Goal: Task Accomplishment & Management: Use online tool/utility

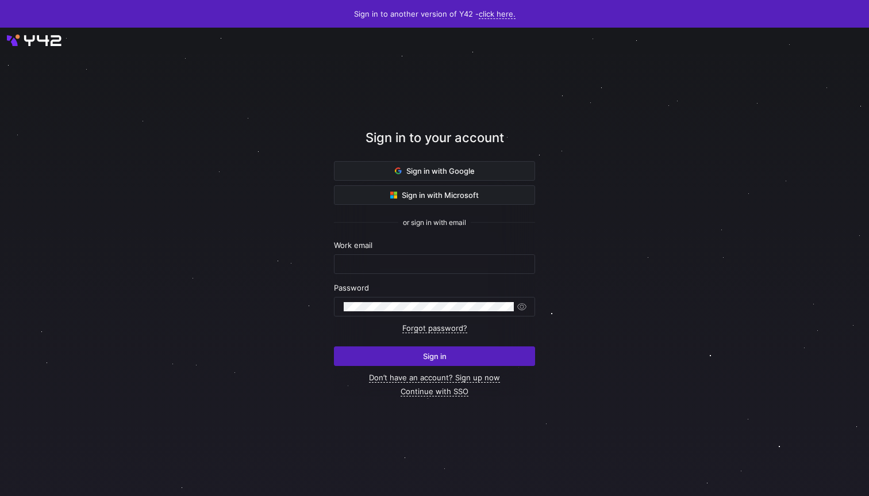
click at [167, 145] on div at bounding box center [434, 262] width 795 height 446
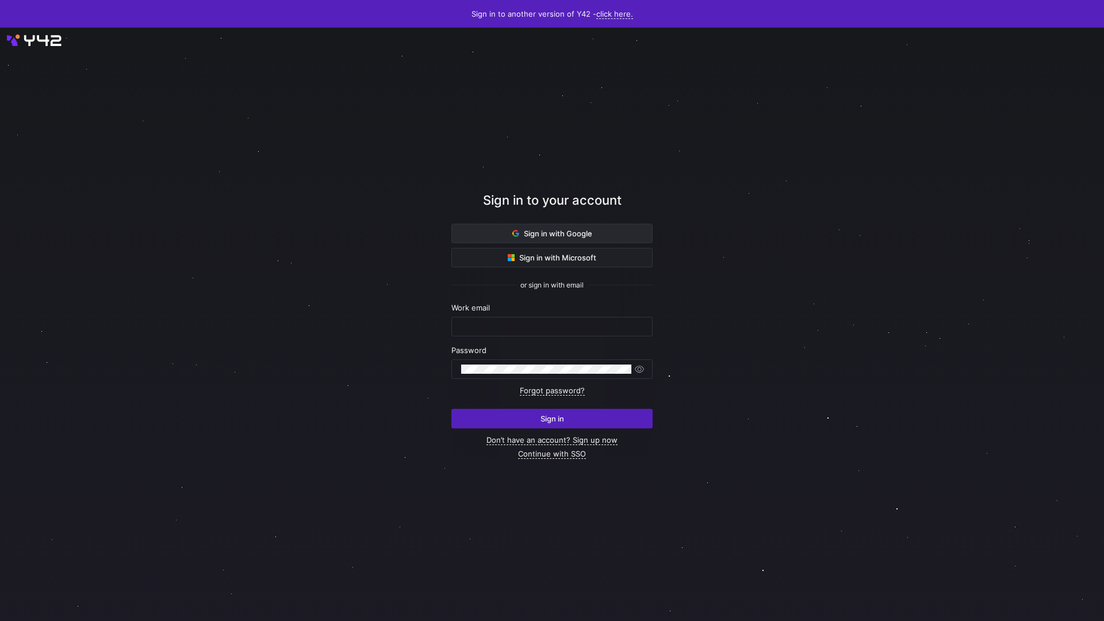
click at [509, 226] on span at bounding box center [552, 233] width 200 height 18
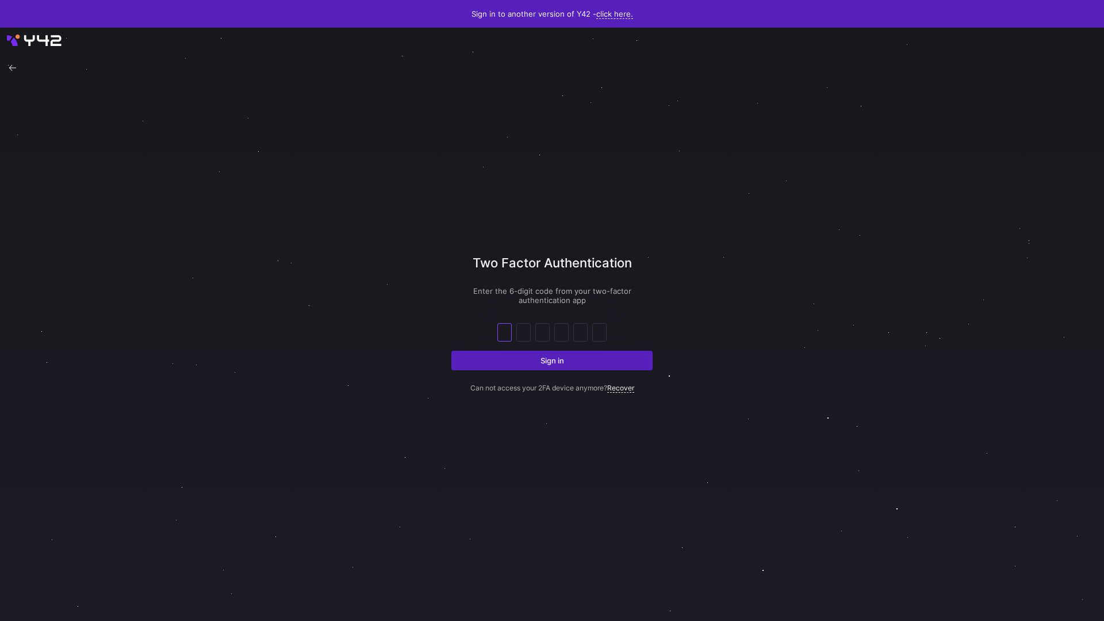
type input "5"
type input "2"
type input "0"
type input "8"
type input "9"
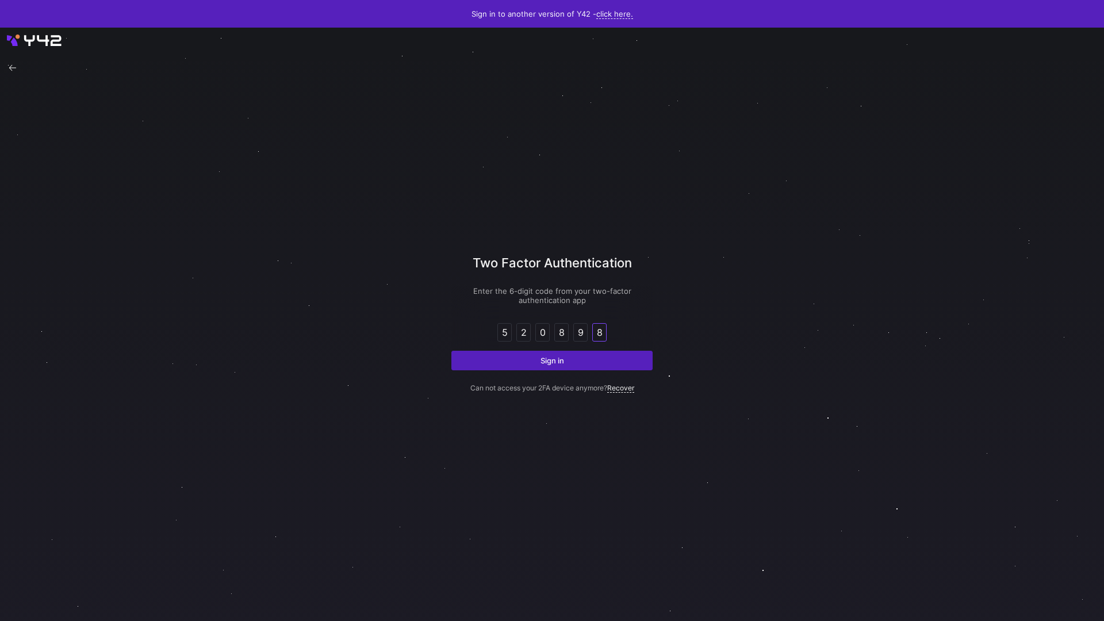
type input "8"
click at [451, 351] on button "Sign in" at bounding box center [551, 361] width 201 height 20
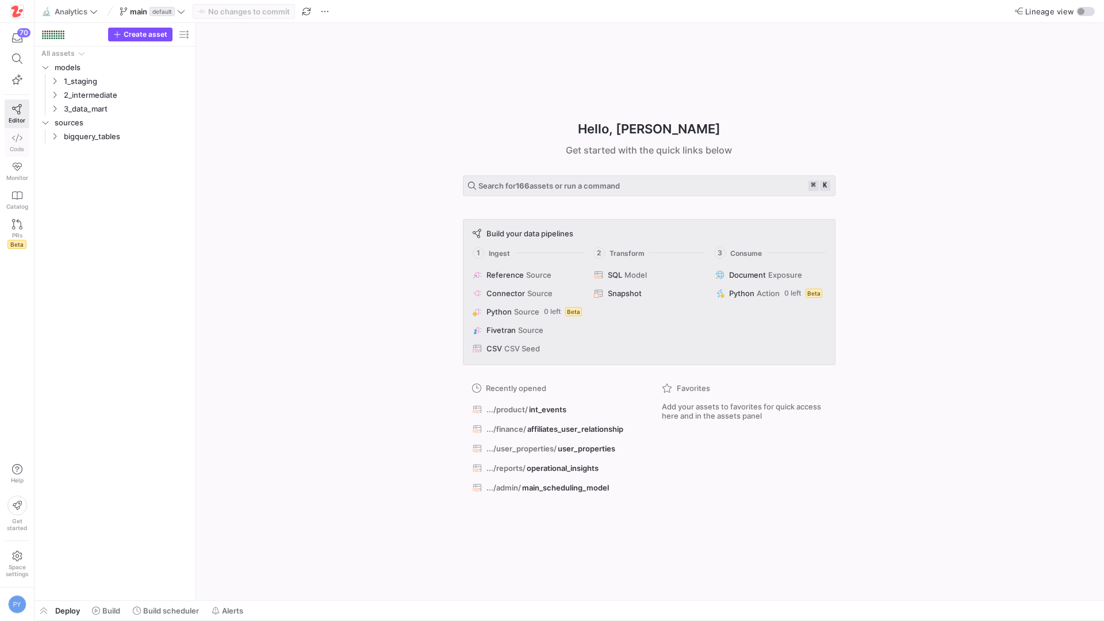
click at [16, 143] on link "Code" at bounding box center [17, 142] width 25 height 29
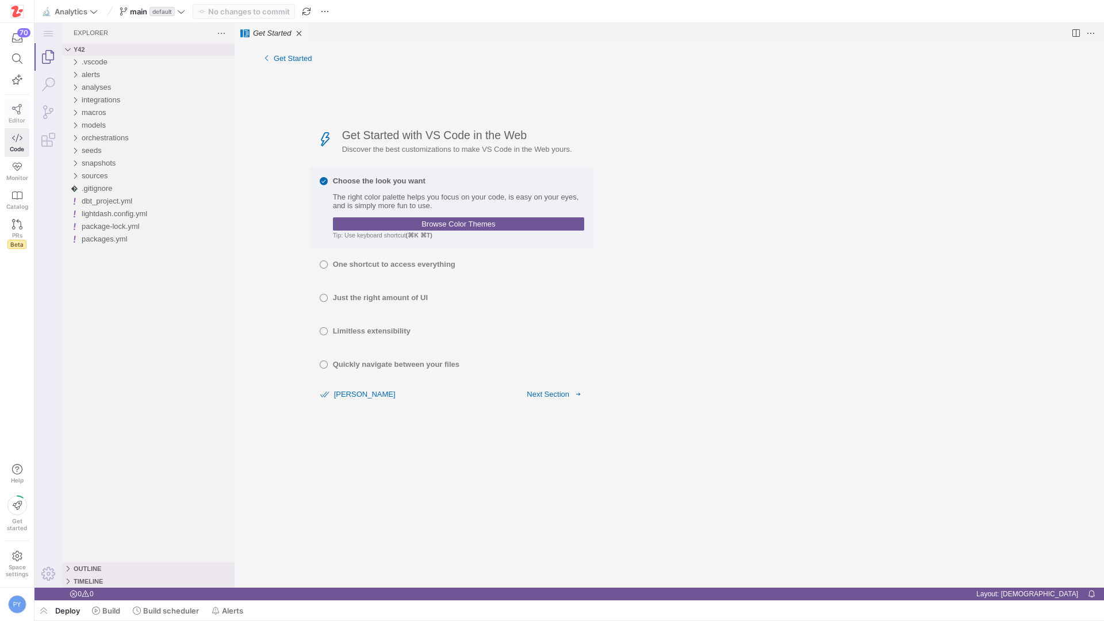
click at [10, 120] on span "Editor" at bounding box center [17, 120] width 17 height 7
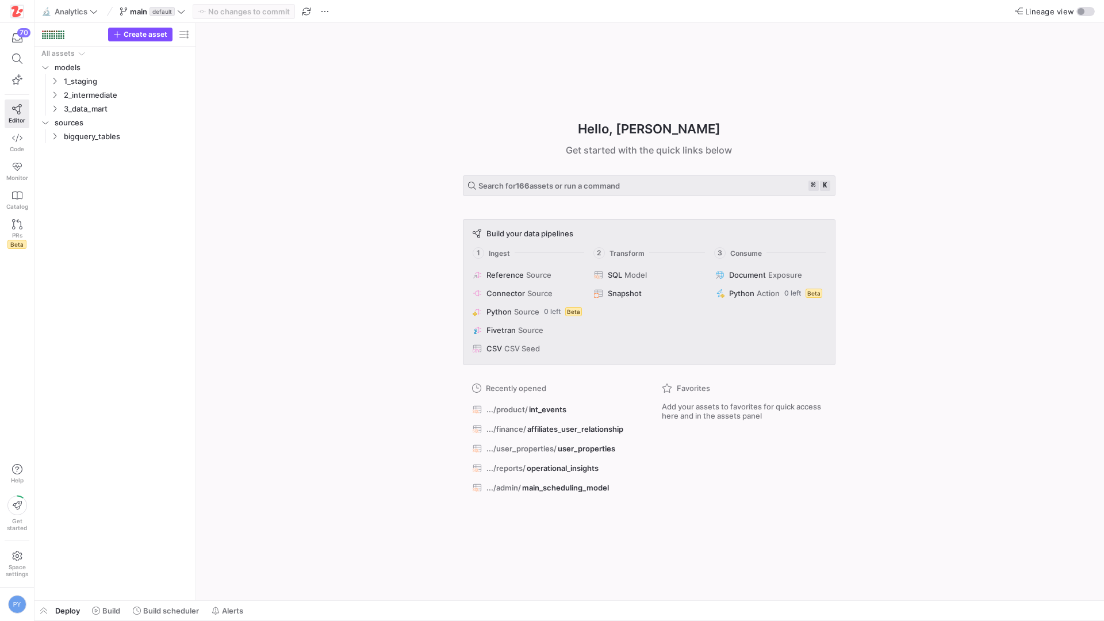
click at [663, 123] on h1 "Hello, Pierre ✨" at bounding box center [649, 129] width 143 height 19
click at [55, 135] on icon "Press SPACE to select this row." at bounding box center [55, 136] width 8 height 7
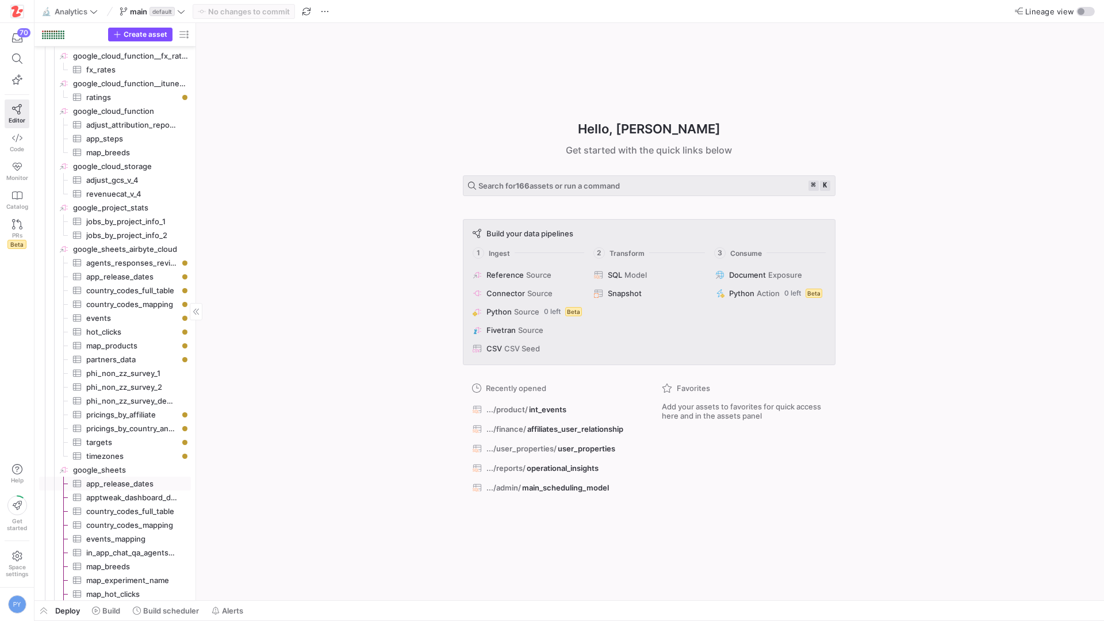
scroll to position [742, 0]
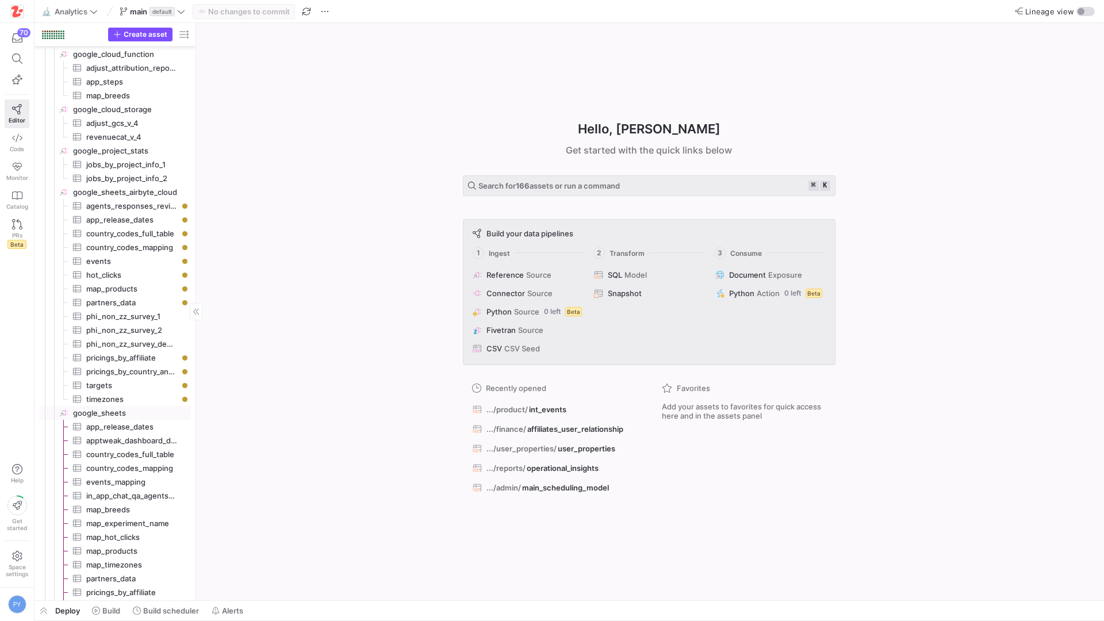
click at [116, 414] on span "google_sheets​​​​​​​​" at bounding box center [131, 413] width 116 height 13
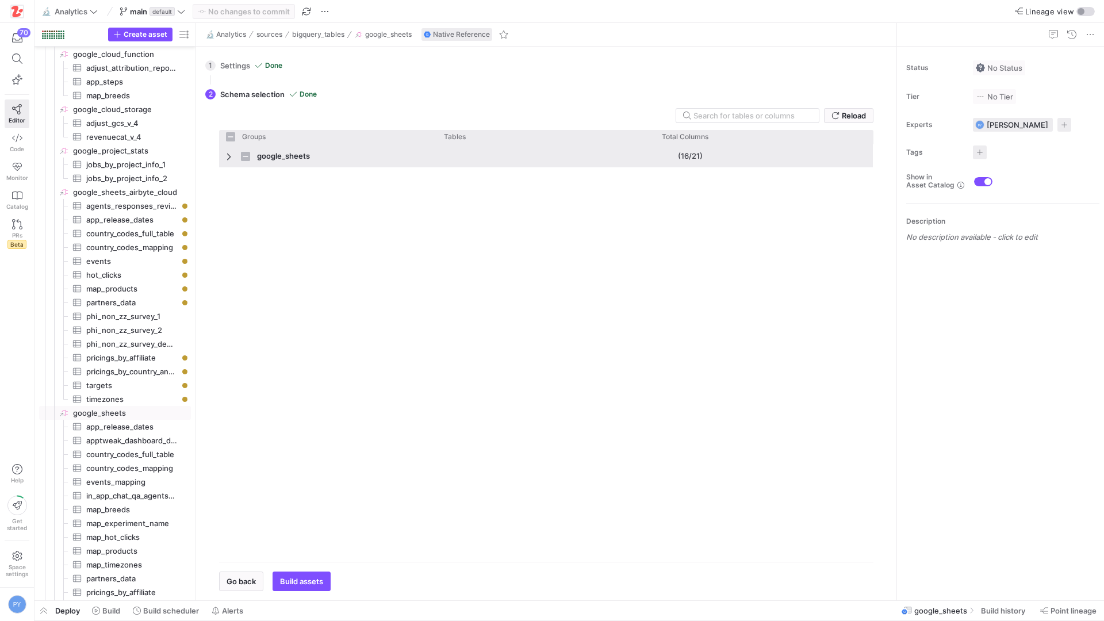
click at [232, 160] on span "Press SPACE to select this row." at bounding box center [230, 156] width 8 height 9
checkbox input "false"
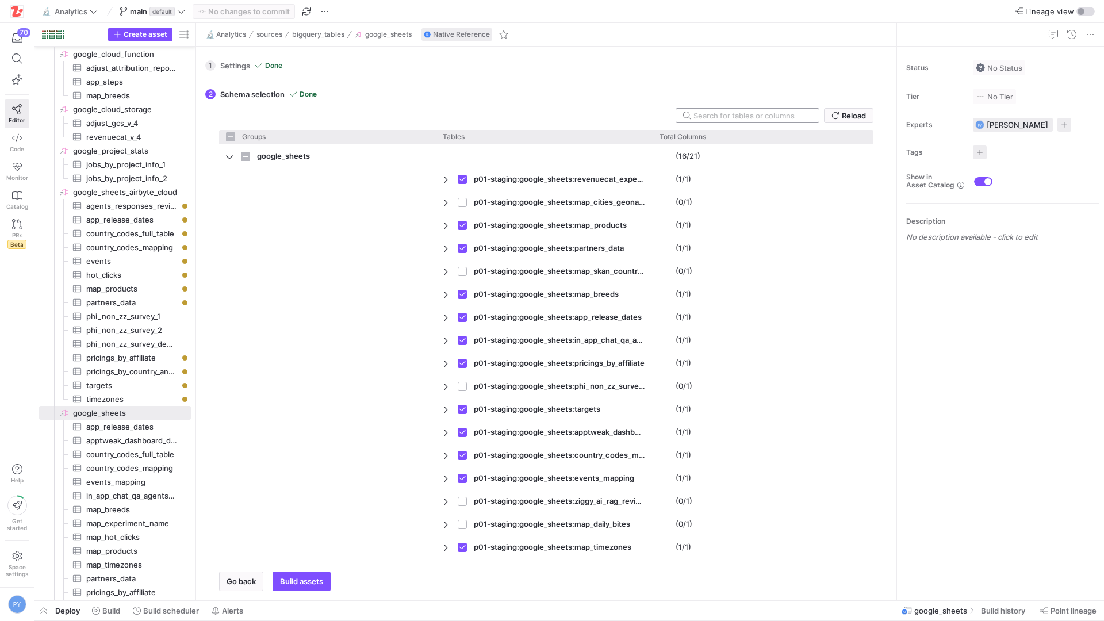
click at [736, 116] on input "text" at bounding box center [751, 115] width 116 height 9
type input "p"
checkbox input "false"
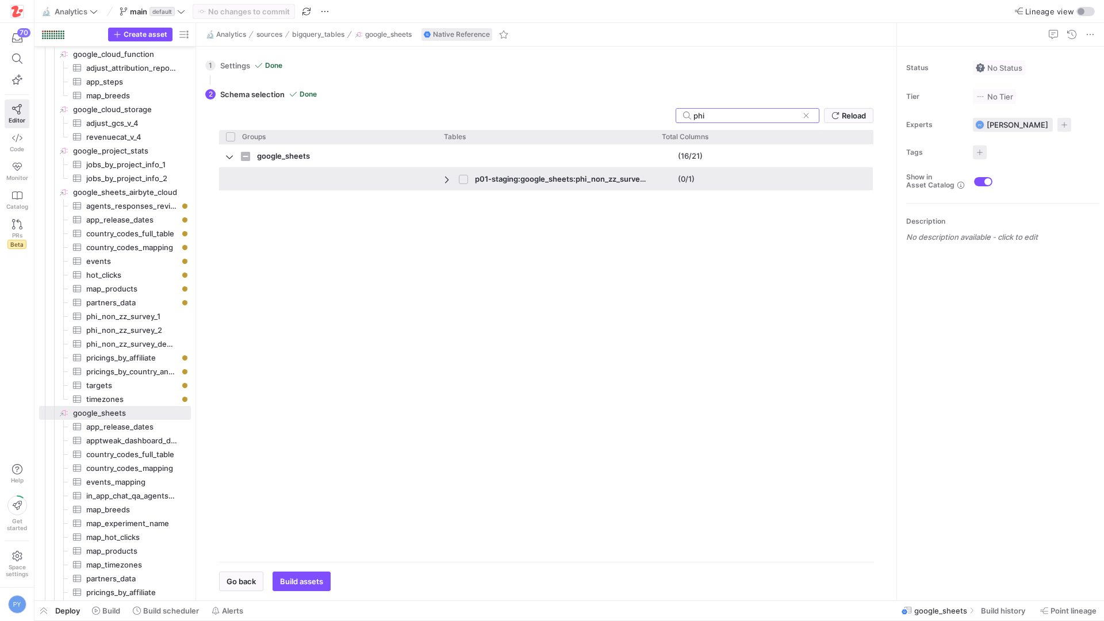
type input "phi"
click at [466, 181] on input "Press Space to toggle row selection (unchecked)" at bounding box center [463, 179] width 9 height 9
checkbox input "true"
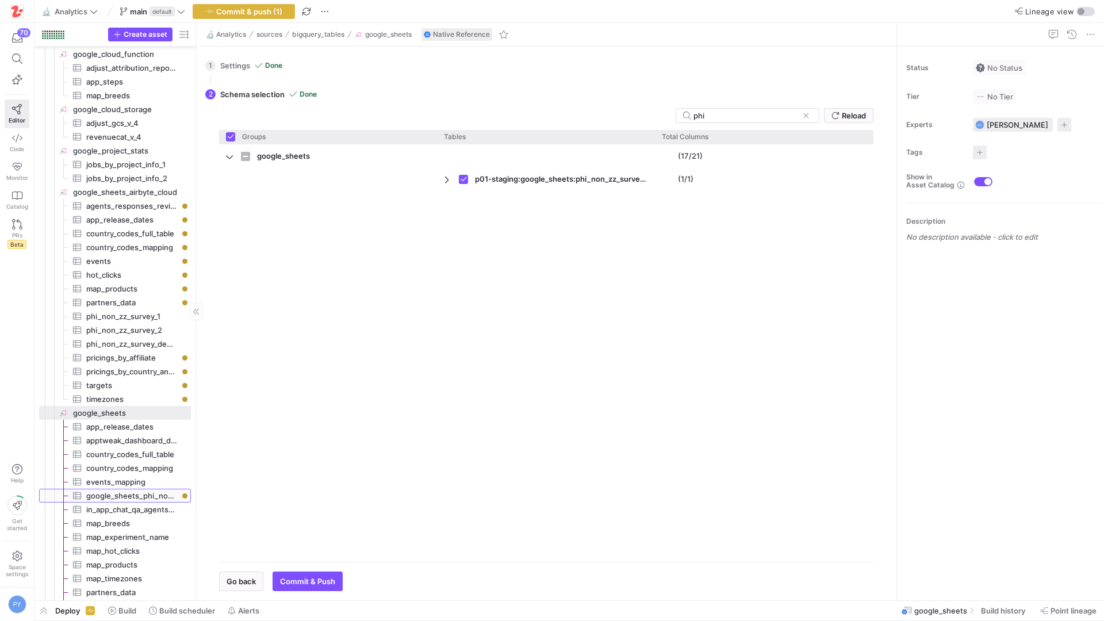
click at [143, 496] on span "google_sheets_phi_non_zz_survey_2​​​​​​​​​" at bounding box center [131, 495] width 91 height 13
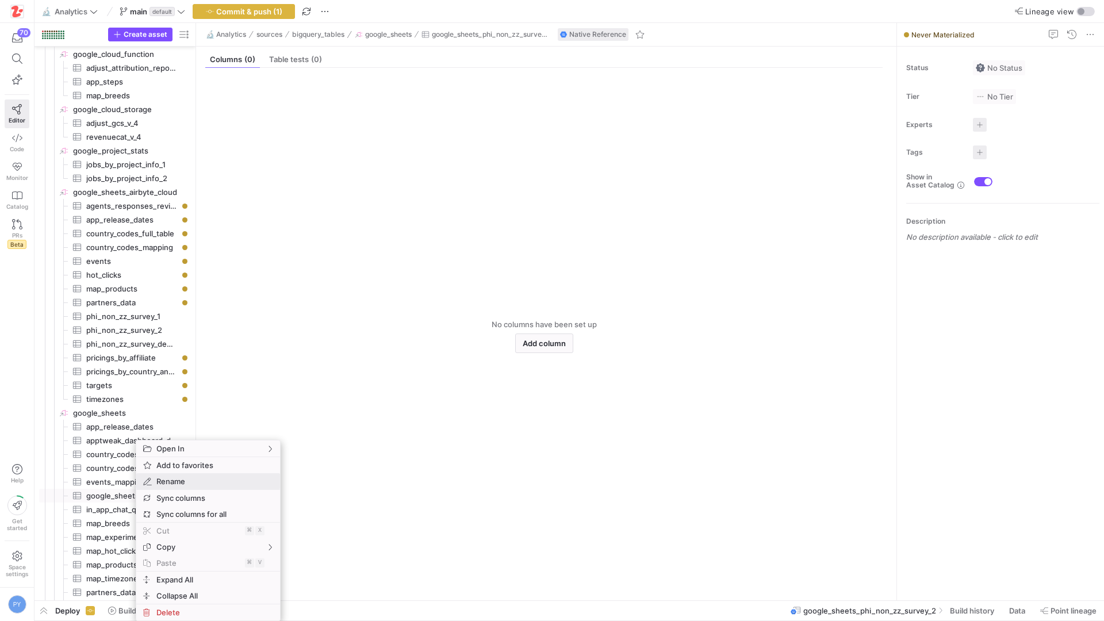
click at [190, 481] on span "Rename" at bounding box center [198, 481] width 93 height 16
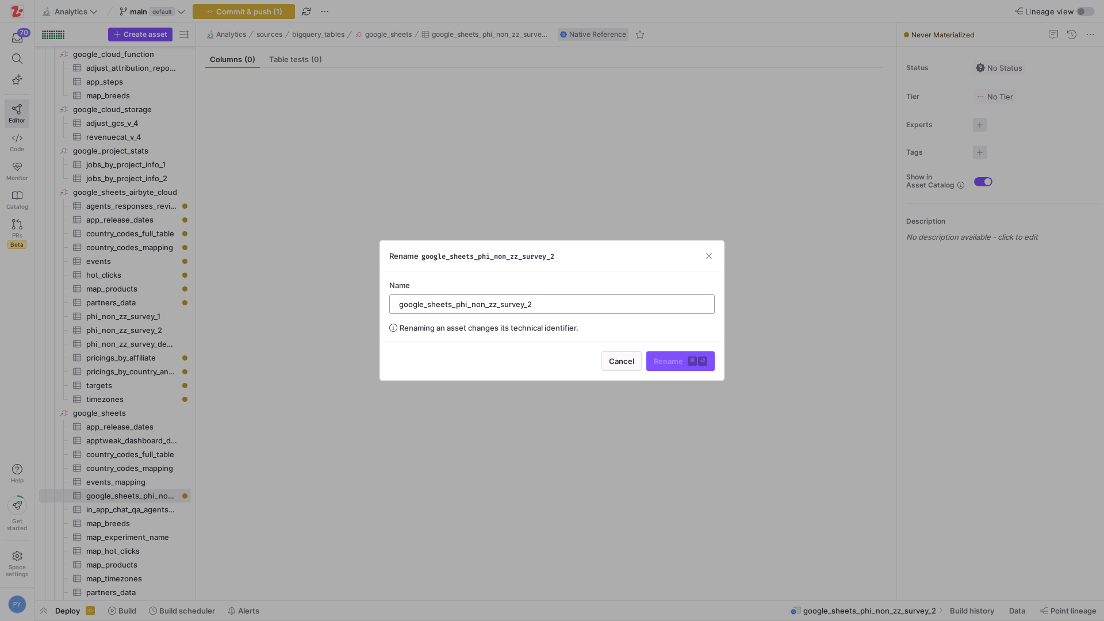
click at [454, 302] on input "google_sheets_phi_non_zz_survey_2" at bounding box center [552, 304] width 306 height 9
type input "phi_non_zz_survey_2"
click at [680, 361] on span "Rename ⌘ ⏎" at bounding box center [680, 360] width 53 height 9
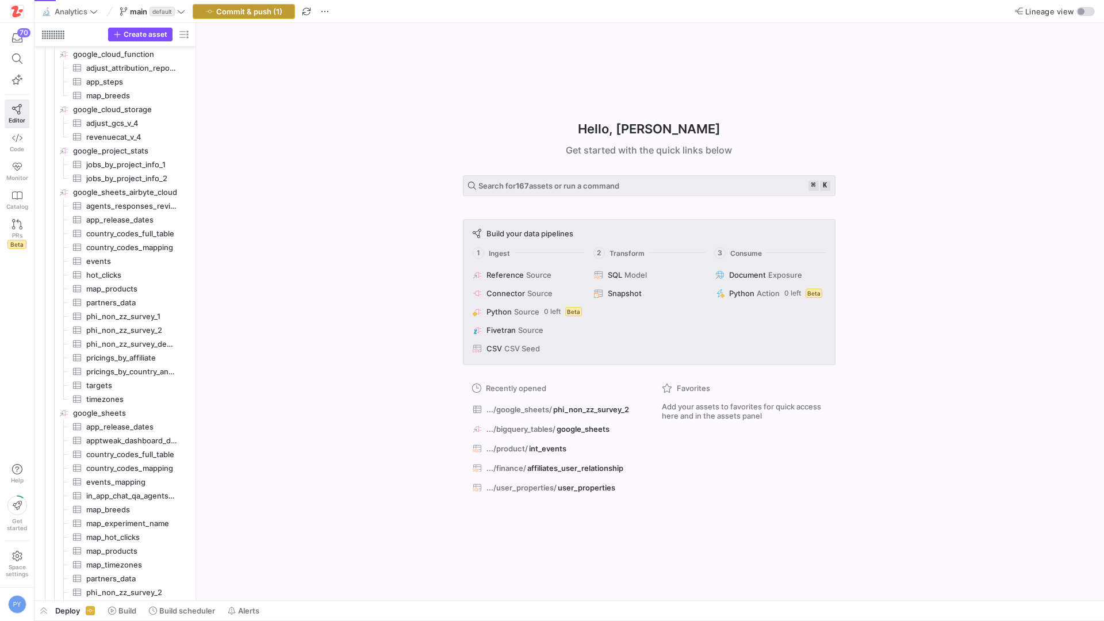
click at [250, 14] on span "Commit & push (1)" at bounding box center [249, 11] width 66 height 9
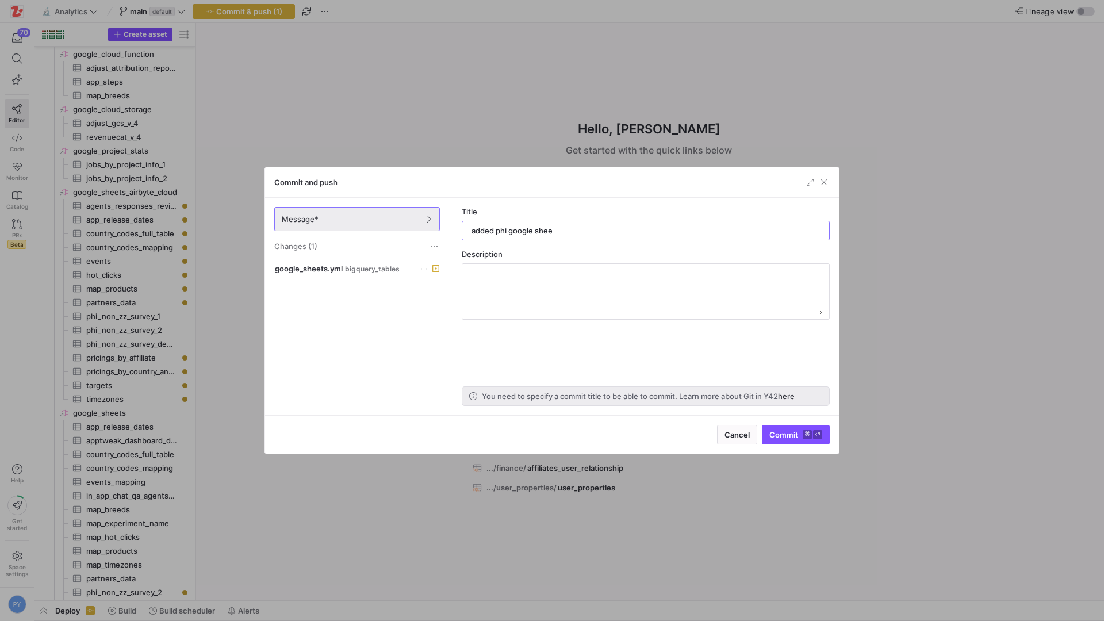
type input "added phi google sheet"
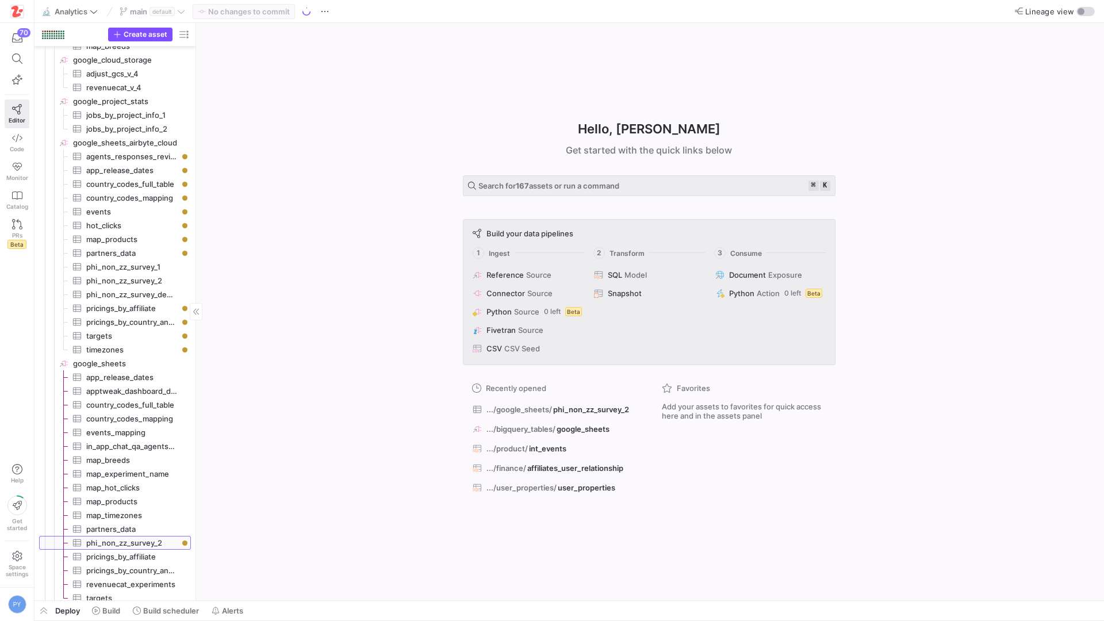
click at [133, 542] on span "phi_non_zz_survey_2​​​​​​​​​" at bounding box center [131, 542] width 91 height 13
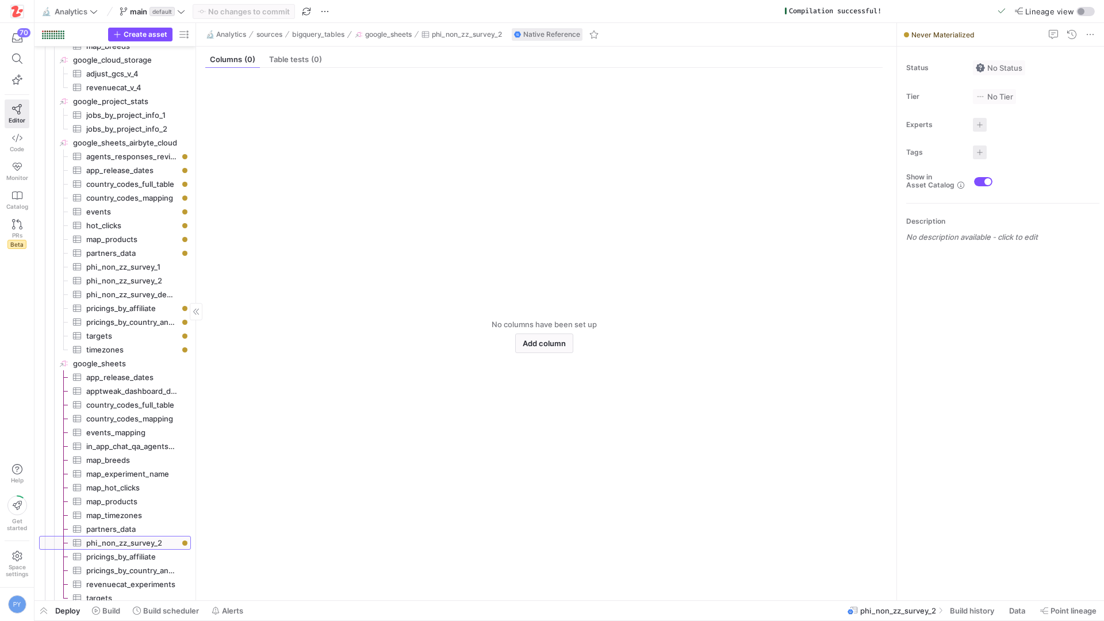
click at [155, 543] on span "phi_non_zz_survey_2​​​​​​​​​" at bounding box center [131, 542] width 91 height 13
click at [293, 64] on div "Table tests (0)" at bounding box center [295, 59] width 62 height 17
click at [242, 59] on span "Columns (0)" at bounding box center [232, 59] width 45 height 7
click at [310, 193] on y42-empty-state "No columns have been set up Add column" at bounding box center [543, 336] width 677 height 509
click at [146, 37] on span "Create asset" at bounding box center [146, 34] width 44 height 8
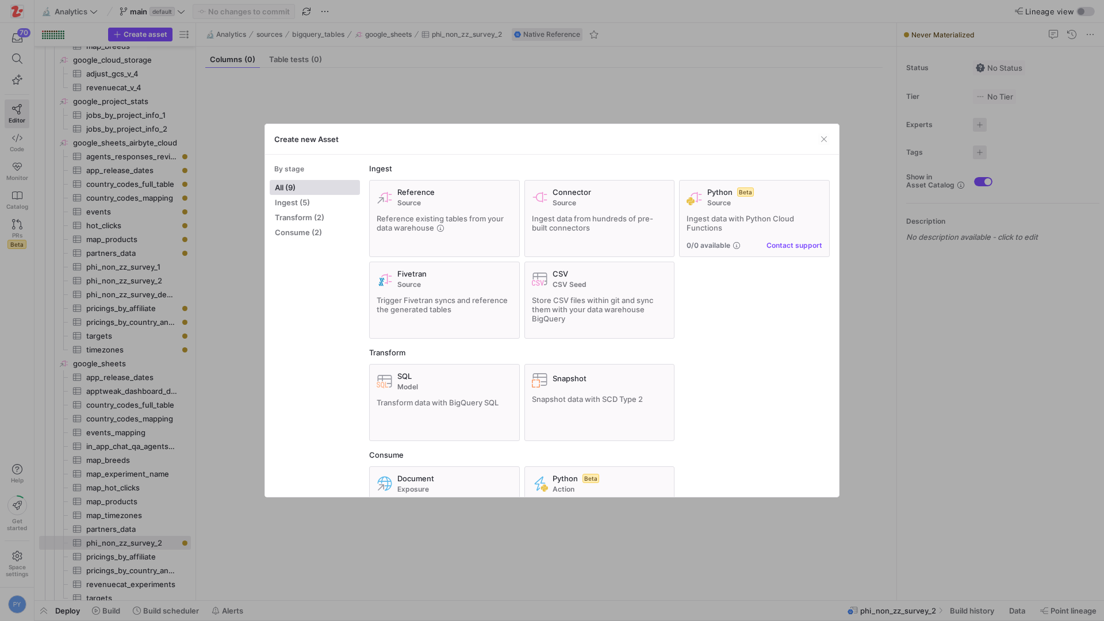
click at [36, 620] on div at bounding box center [552, 310] width 1104 height 621
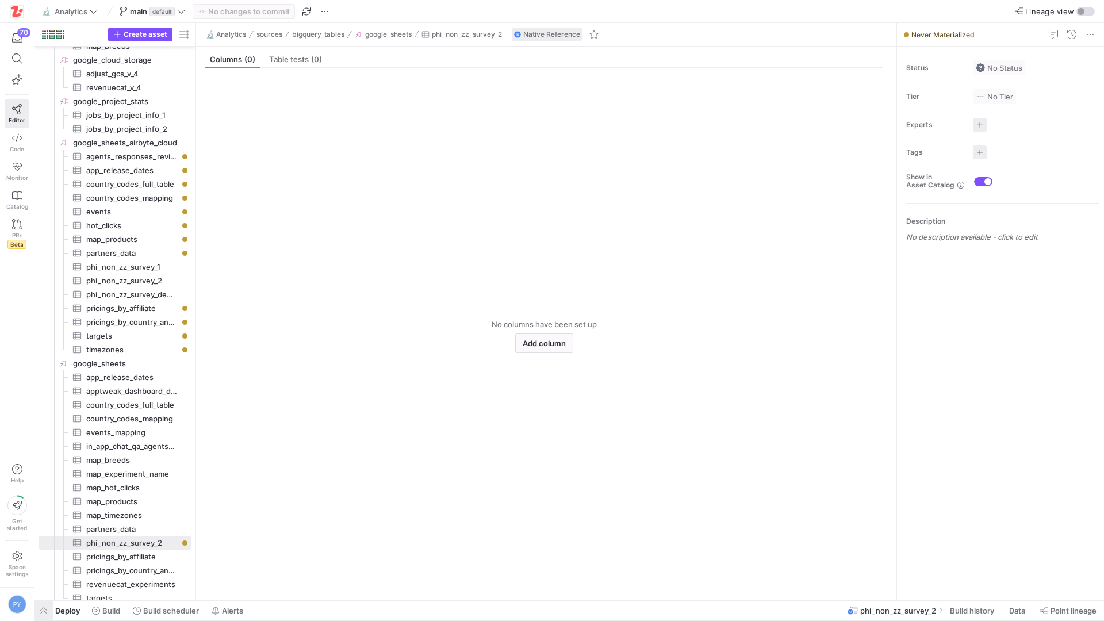
click at [52, 612] on span "button" at bounding box center [43, 611] width 18 height 20
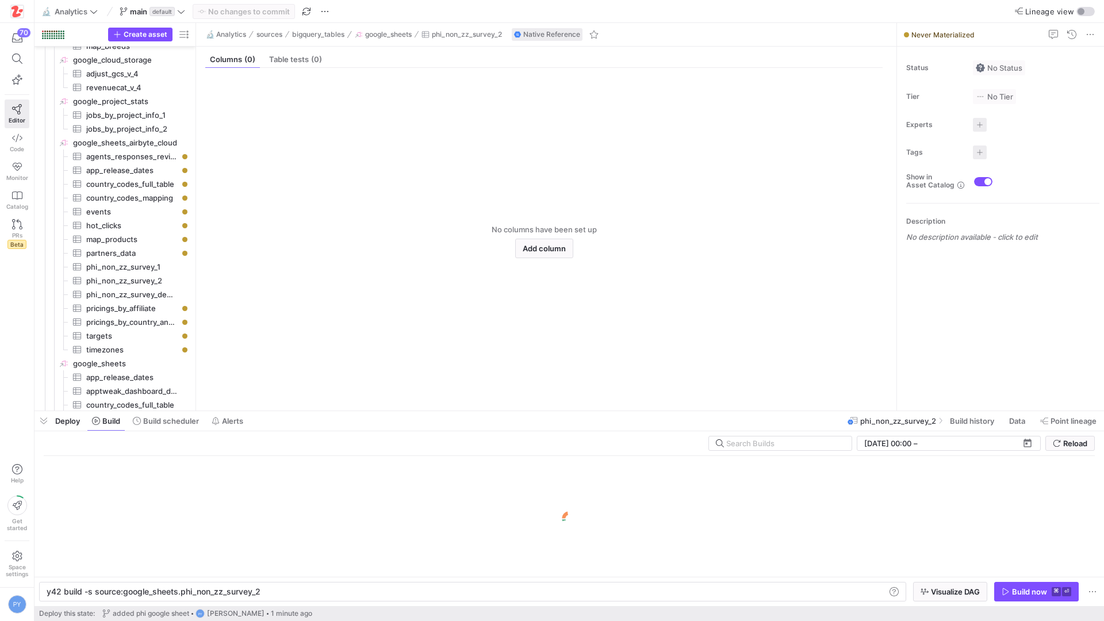
scroll to position [0, 212]
click at [1042, 592] on div "Build now" at bounding box center [1029, 591] width 35 height 9
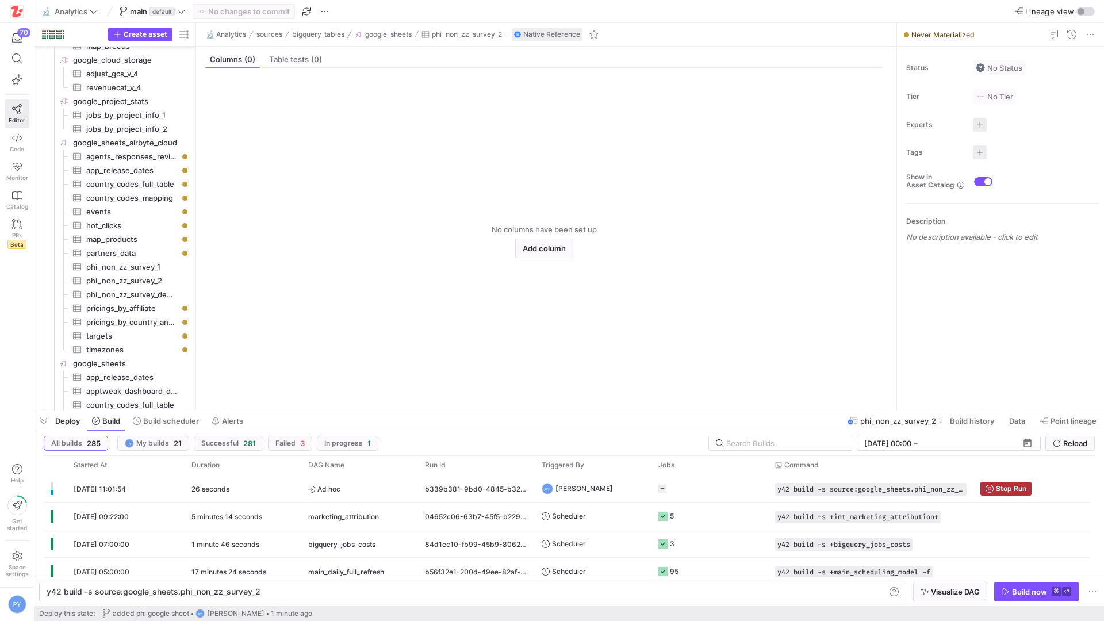
click at [591, 171] on y42-empty-state "No columns have been set up Add column" at bounding box center [543, 242] width 677 height 320
click at [239, 482] on div "2 minutes 30 seconds" at bounding box center [243, 488] width 117 height 27
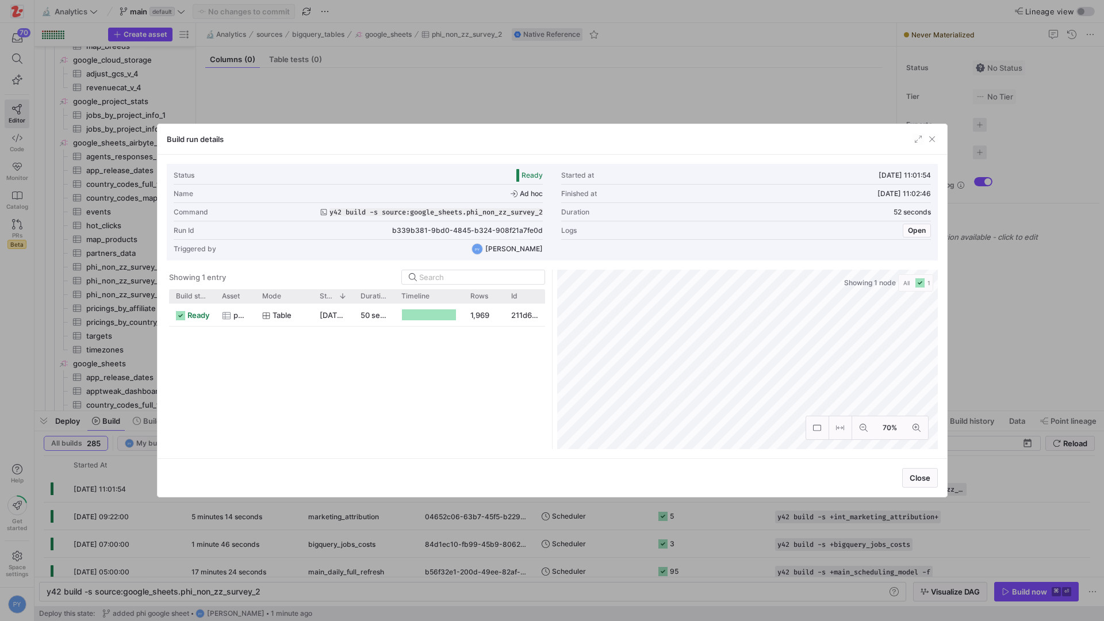
click at [366, 535] on div at bounding box center [552, 310] width 1104 height 621
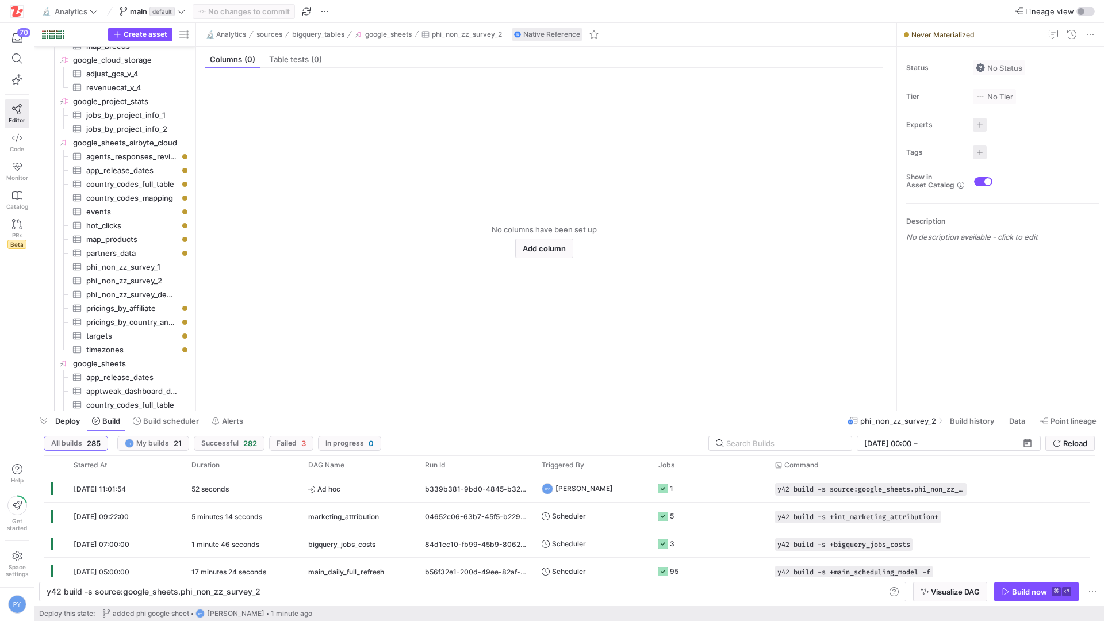
click at [344, 210] on y42-empty-state "No columns have been set up Add column" at bounding box center [543, 242] width 677 height 320
drag, startPoint x: 308, startPoint y: 11, endPoint x: 423, endPoint y: 576, distance: 576.2
click at [308, 11] on span "button" at bounding box center [307, 12] width 14 height 14
click at [374, 259] on y42-empty-state "No columns have been set up Add column" at bounding box center [543, 242] width 677 height 320
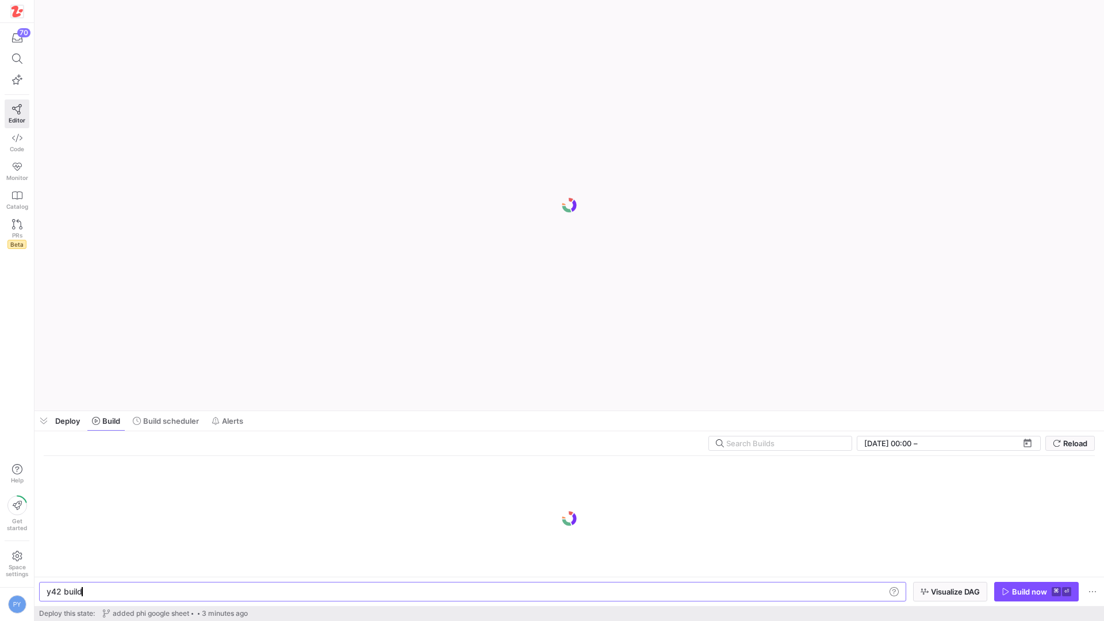
type textarea "y42 build -s source:google_sheets.phi_non_zz_survey_2"
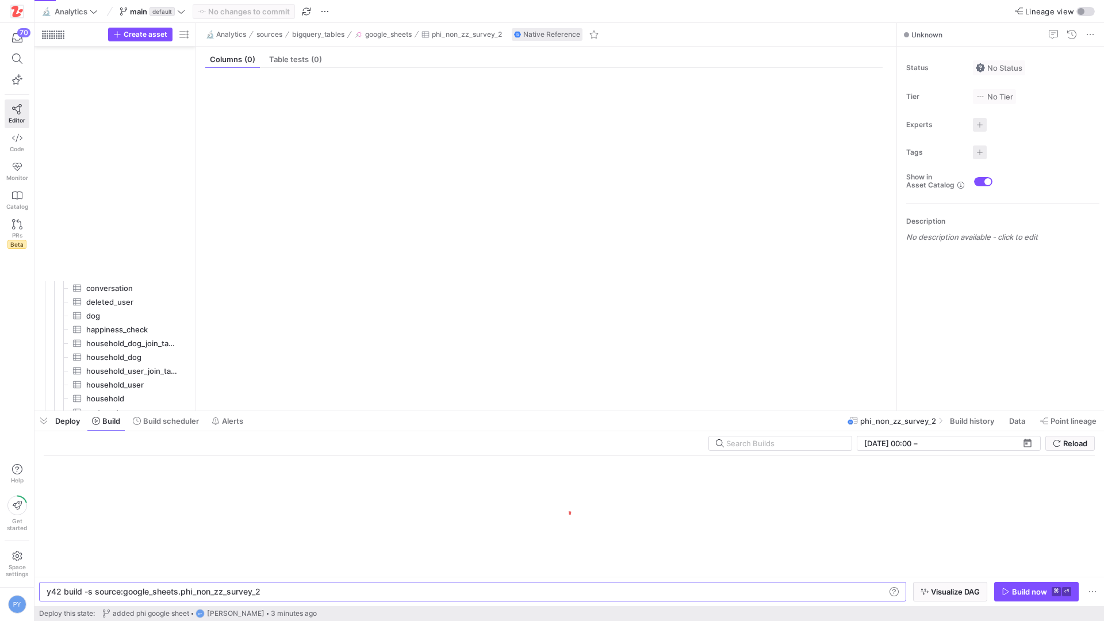
scroll to position [933, 0]
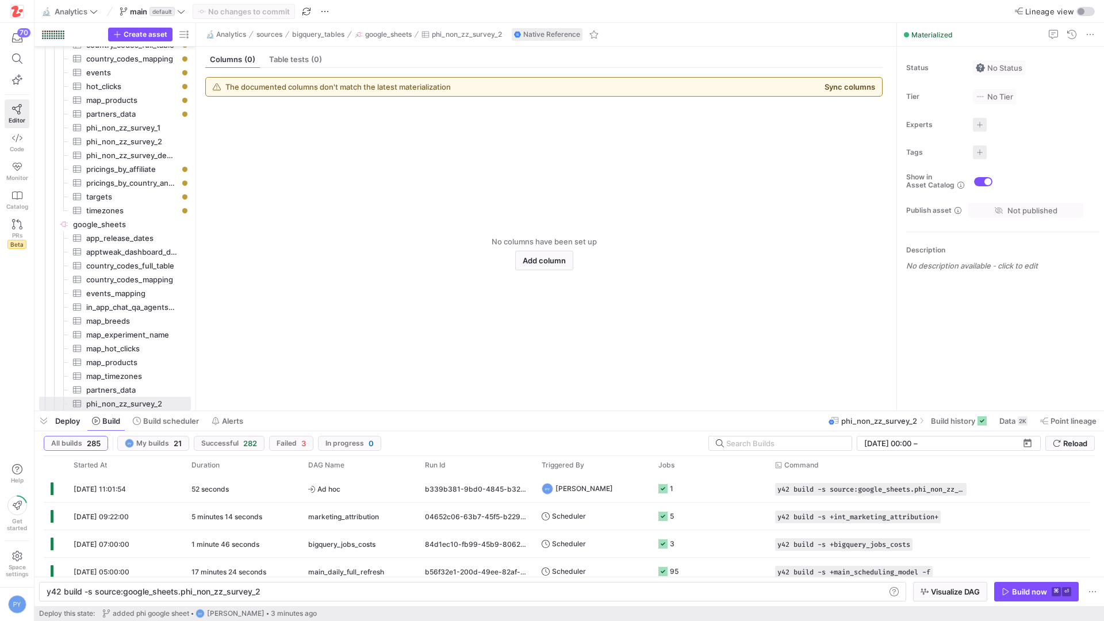
click at [838, 89] on button "Sync columns" at bounding box center [850, 86] width 51 height 9
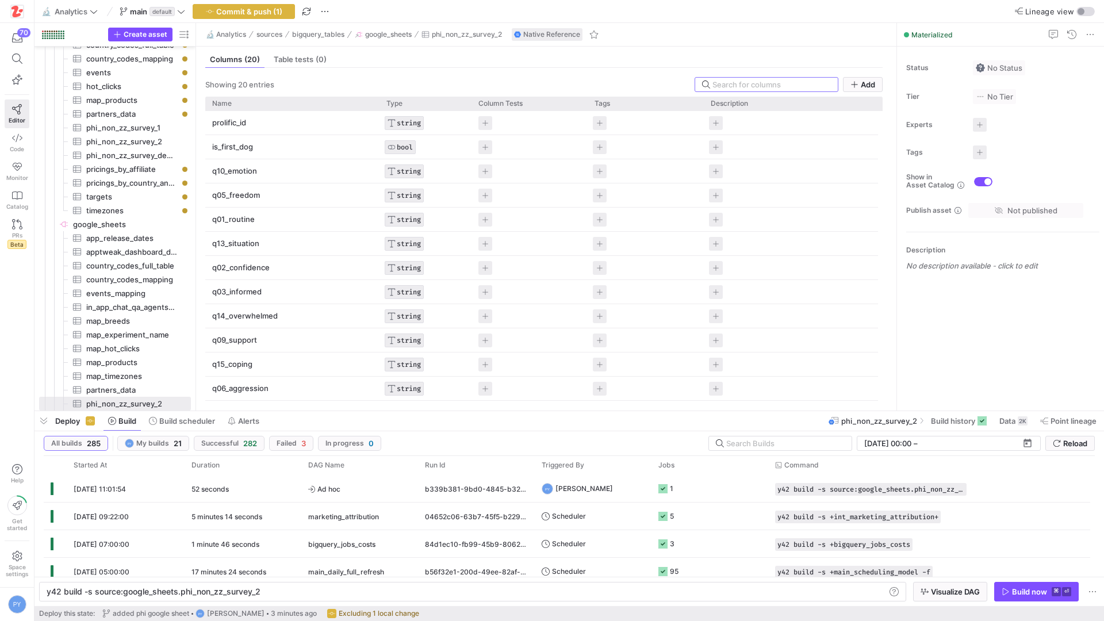
drag, startPoint x: 266, startPoint y: 14, endPoint x: 381, endPoint y: 578, distance: 576.2
click at [266, 14] on span "Commit & push (1)" at bounding box center [249, 11] width 66 height 9
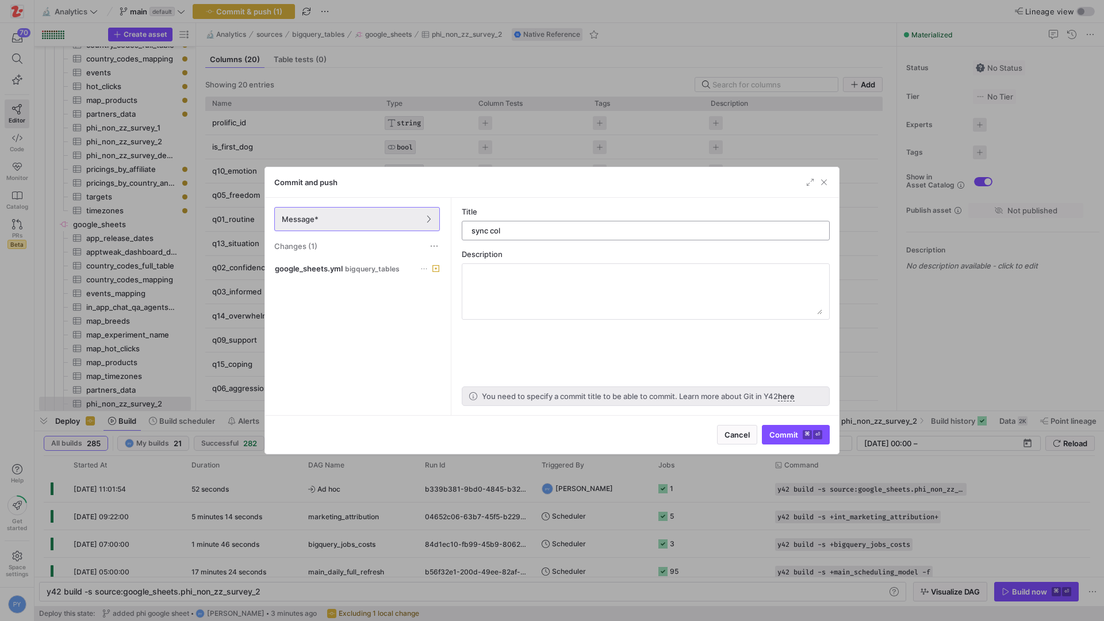
type input "sync cols"
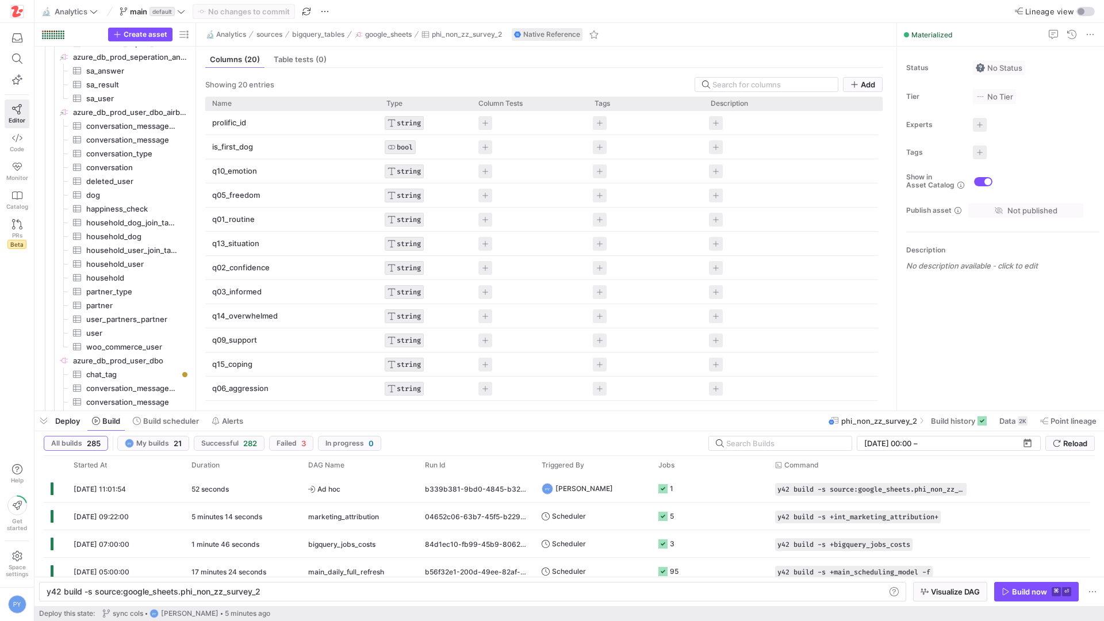
scroll to position [0, 0]
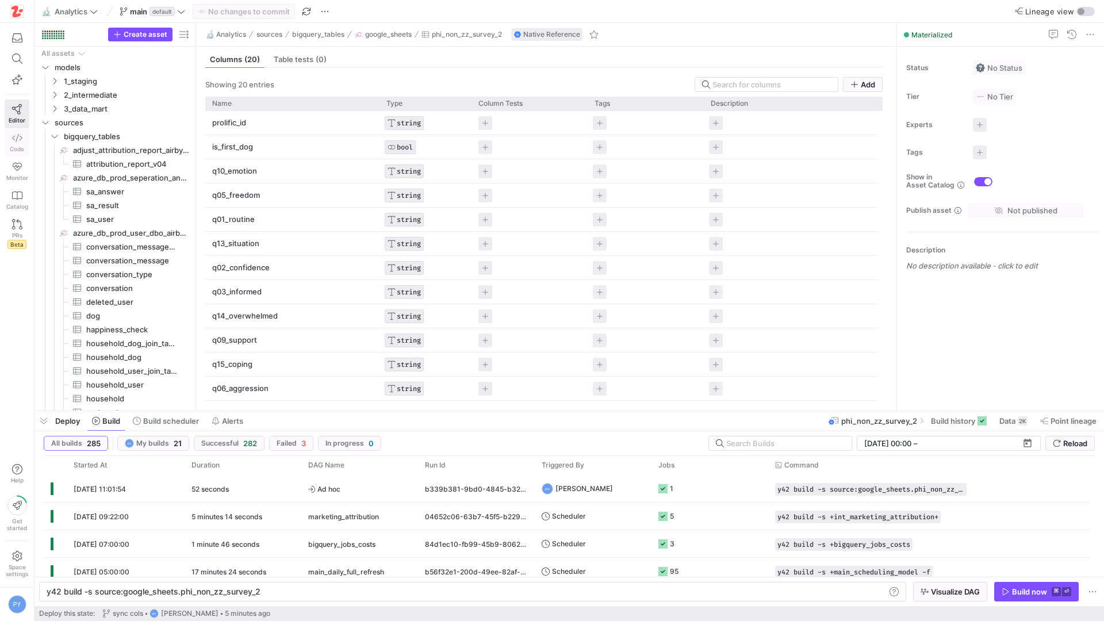
click at [28, 148] on link "Code" at bounding box center [17, 142] width 25 height 29
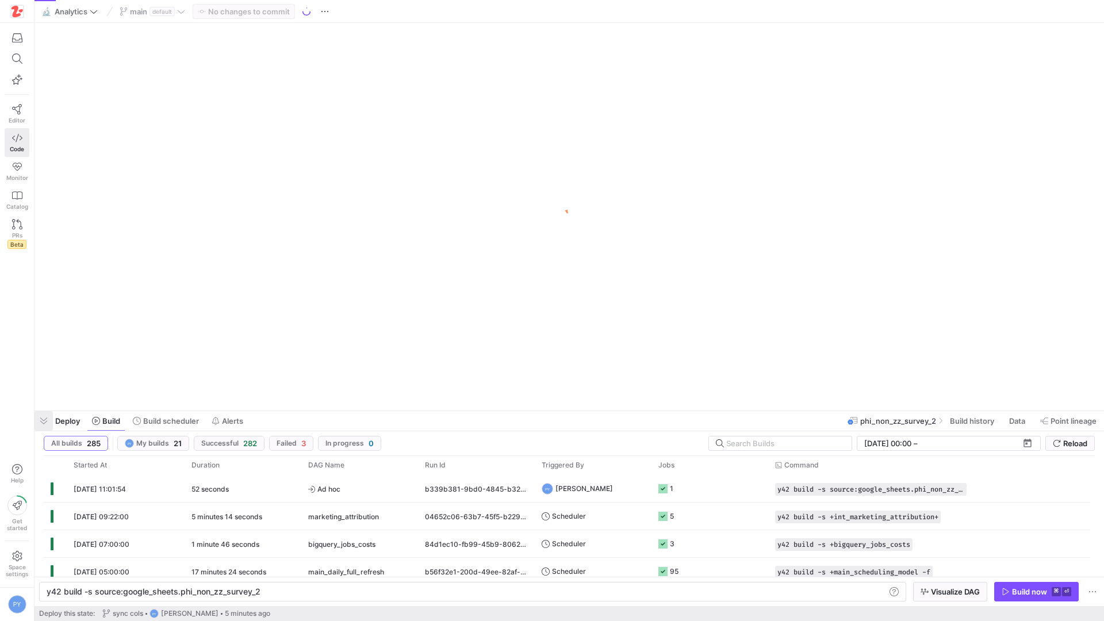
click at [43, 422] on span "button" at bounding box center [43, 421] width 18 height 20
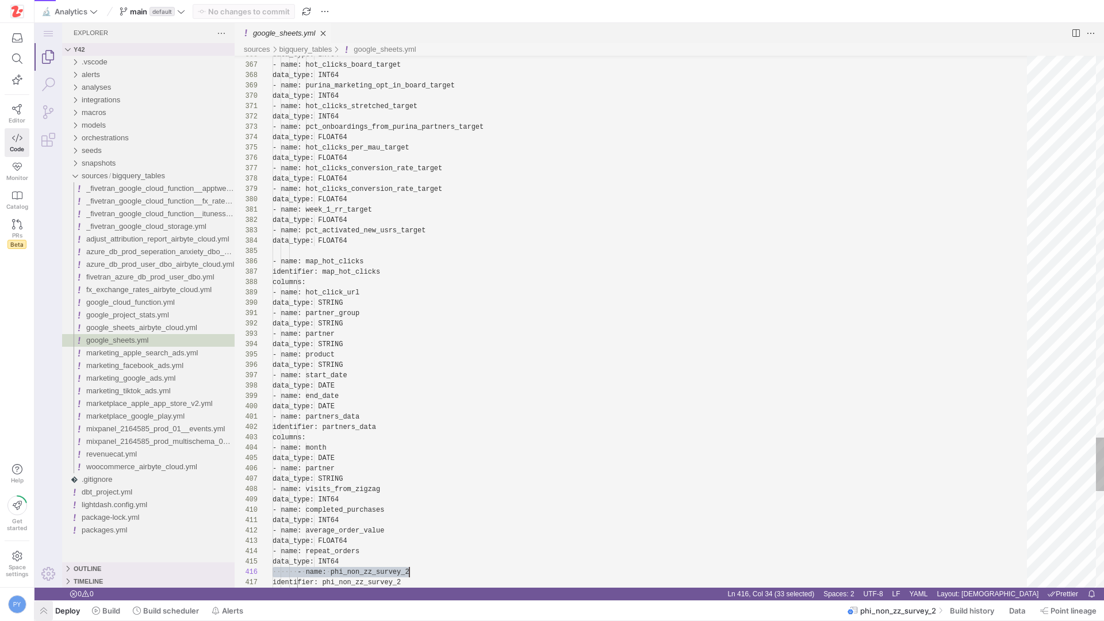
scroll to position [52, 137]
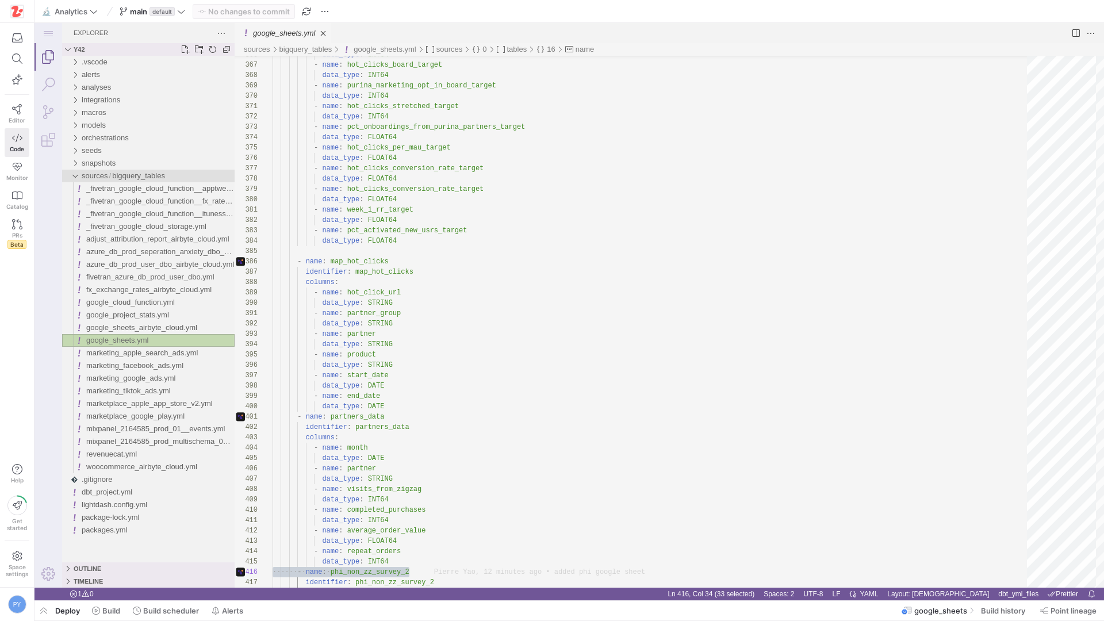
click at [76, 174] on div "bigquery_tables" at bounding box center [74, 176] width 17 height 13
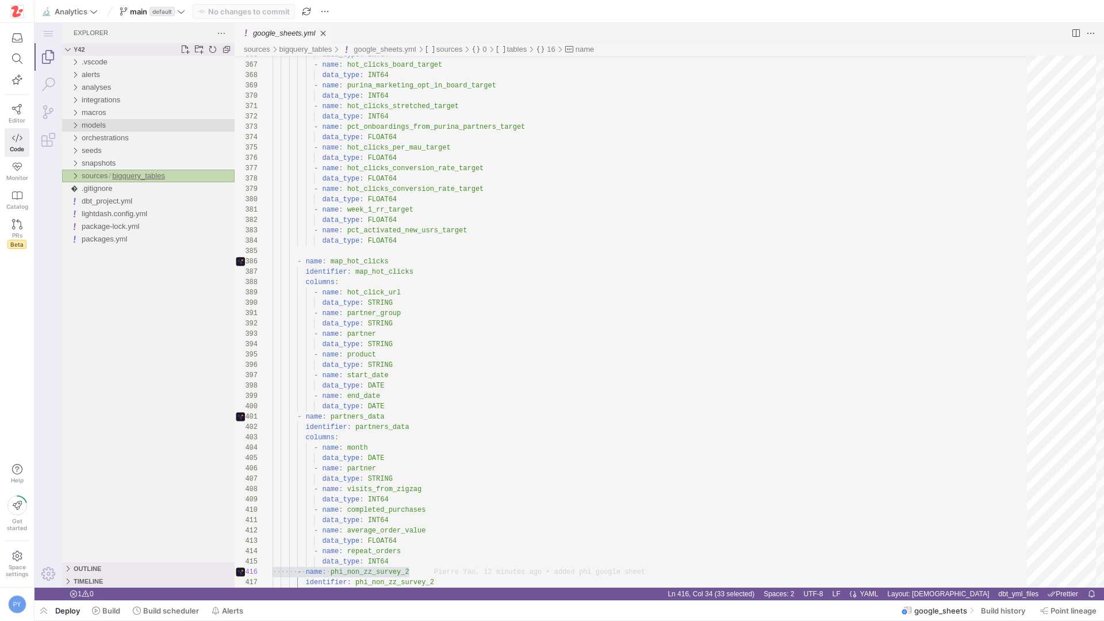
click at [78, 126] on div "models" at bounding box center [74, 125] width 17 height 13
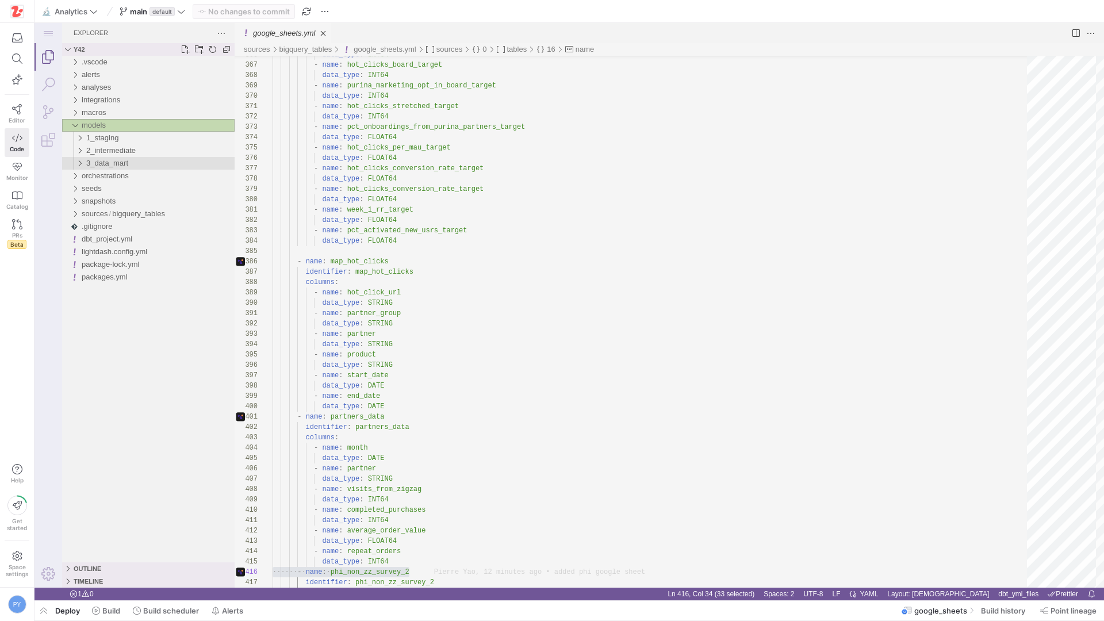
click at [101, 167] on span "3_data_mart" at bounding box center [107, 163] width 42 height 9
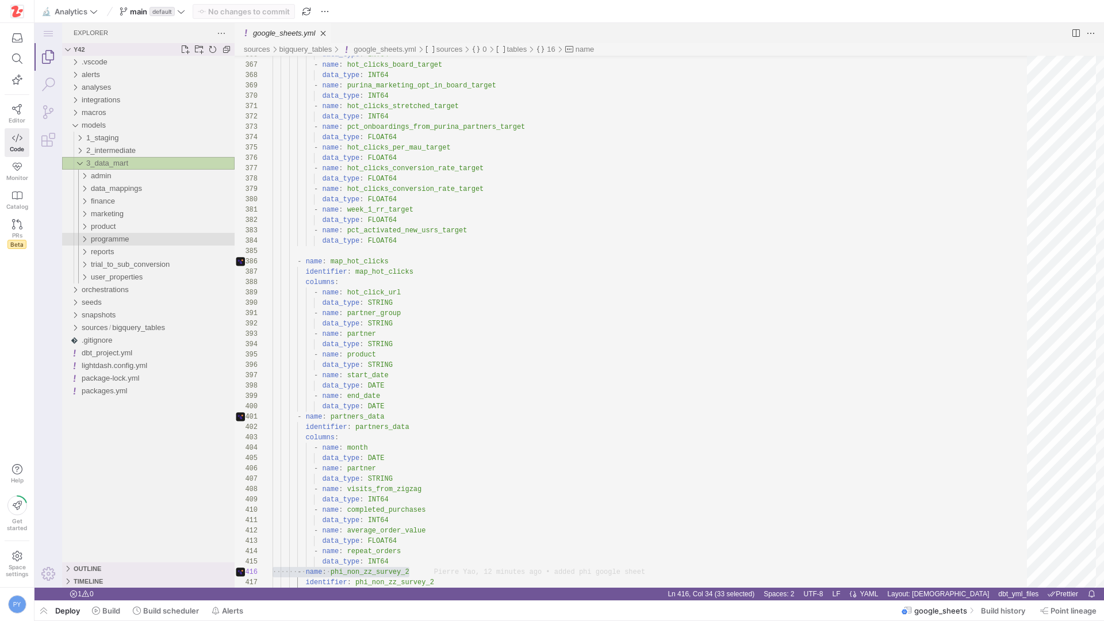
click at [114, 239] on span "programme" at bounding box center [110, 239] width 38 height 9
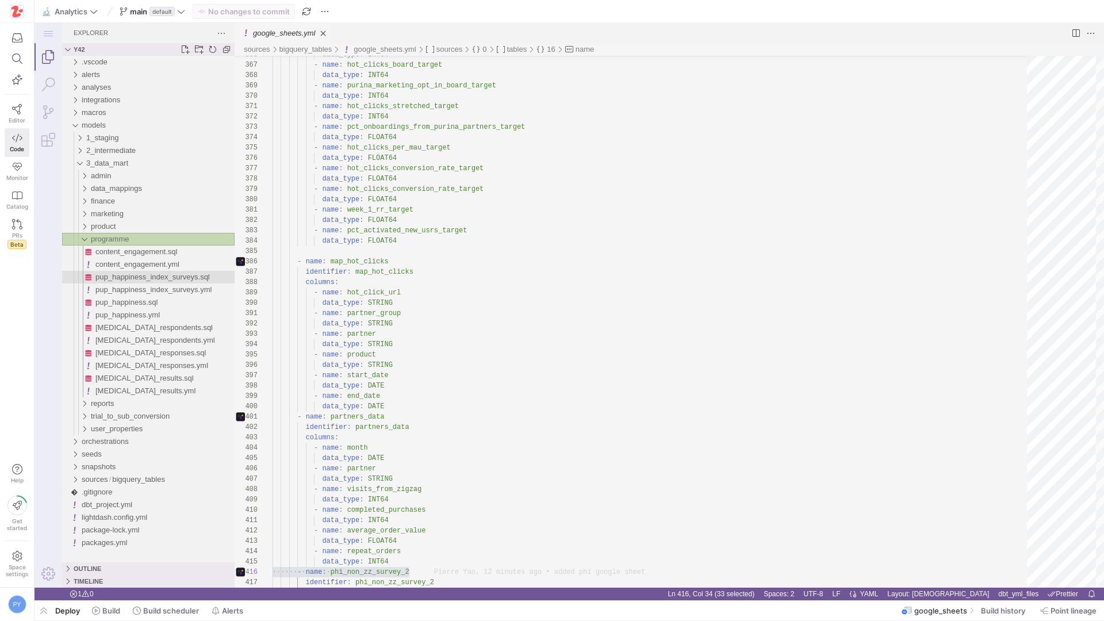
click at [164, 281] on span "pup_happiness_index_surveys.sql" at bounding box center [152, 277] width 114 height 9
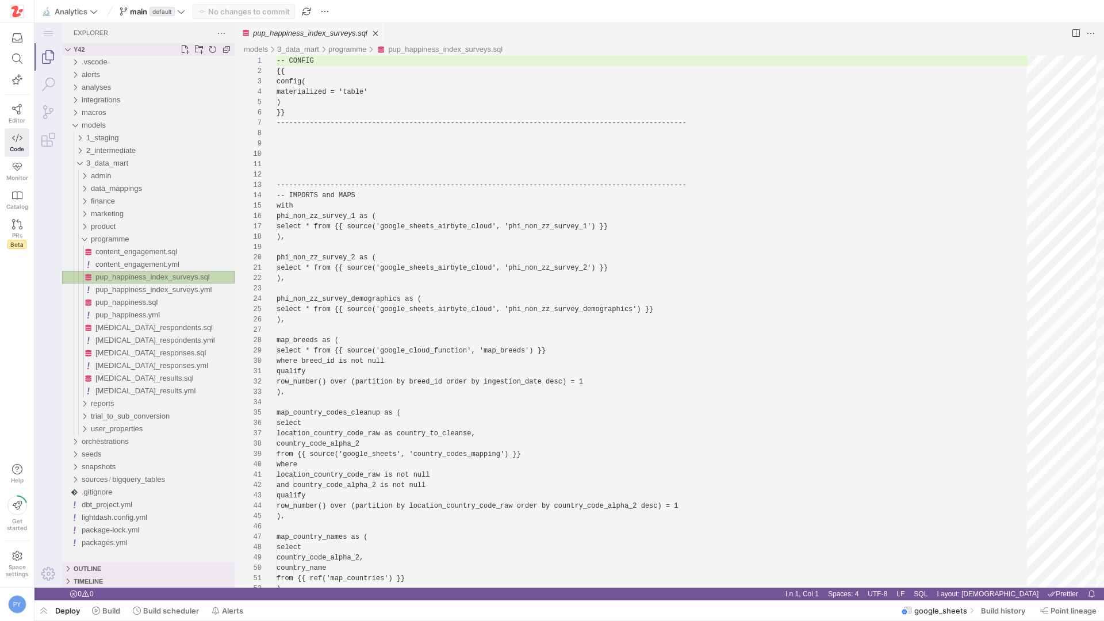
scroll to position [103, 0]
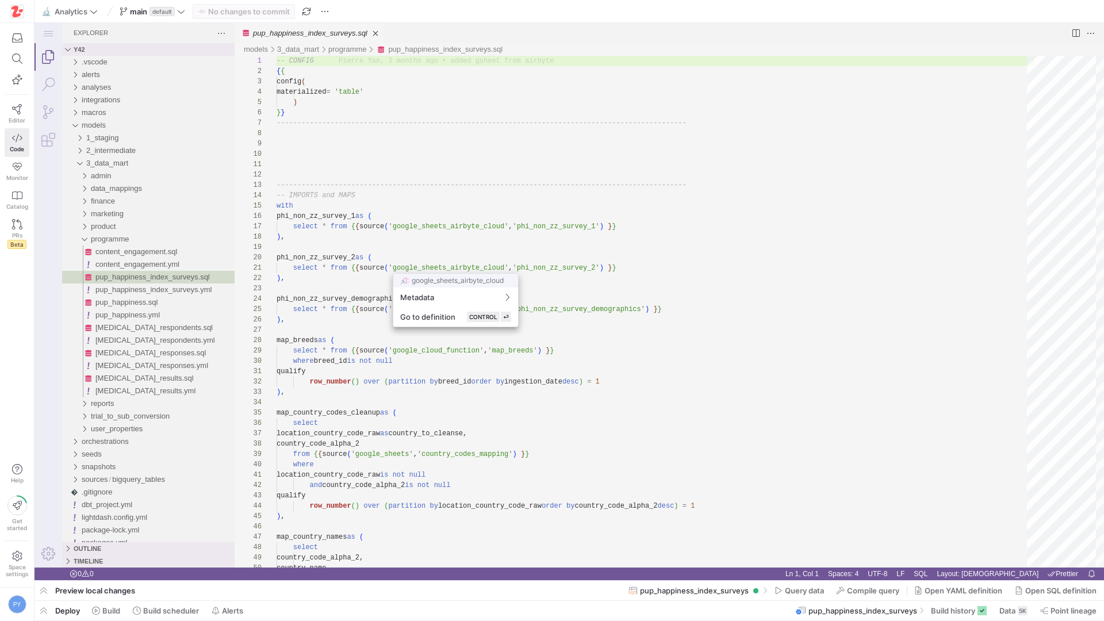
click at [620, 262] on div at bounding box center [552, 310] width 1104 height 621
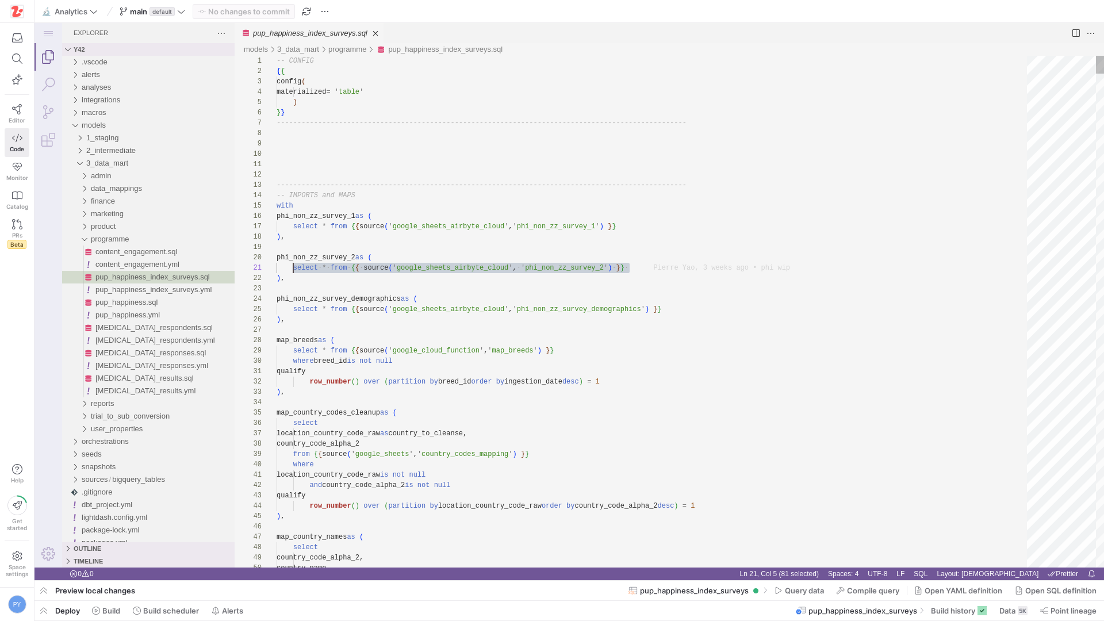
scroll to position [0, 353]
paste textarea "select * from {{ source('google_sheets_airbyte_cloud', 'phi_non_zz_survey_2') }}"
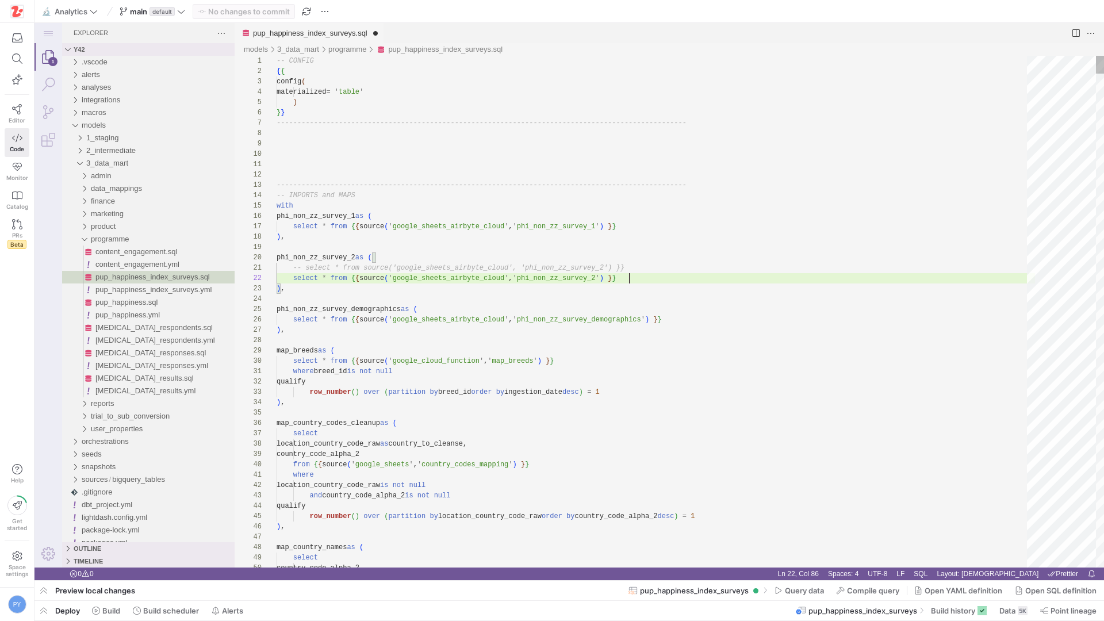
scroll to position [10, 17]
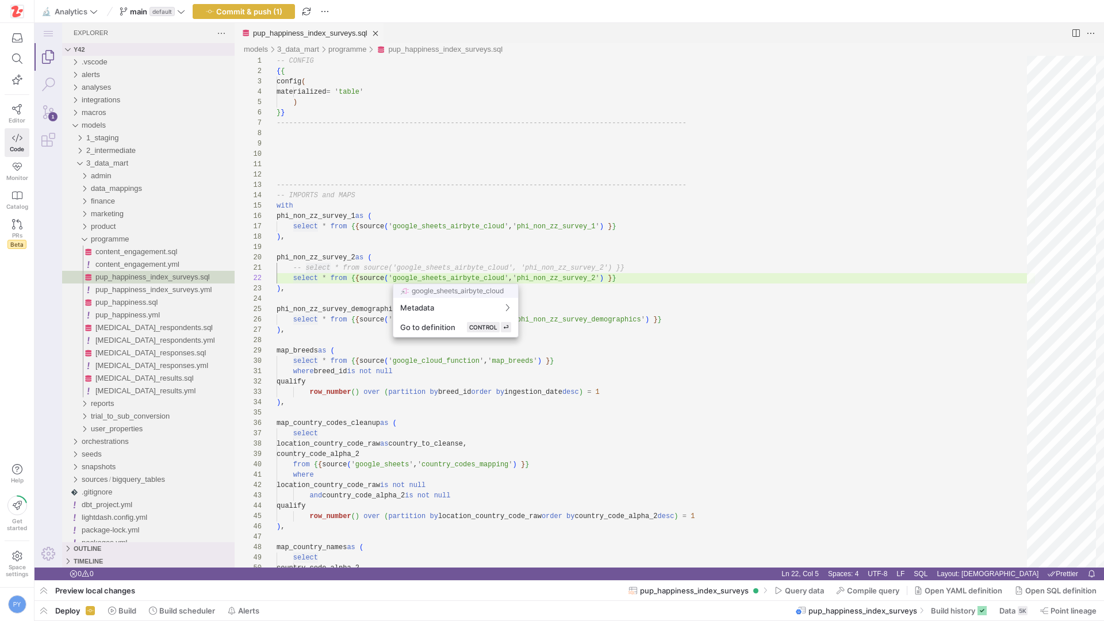
click at [453, 278] on div at bounding box center [552, 310] width 1104 height 621
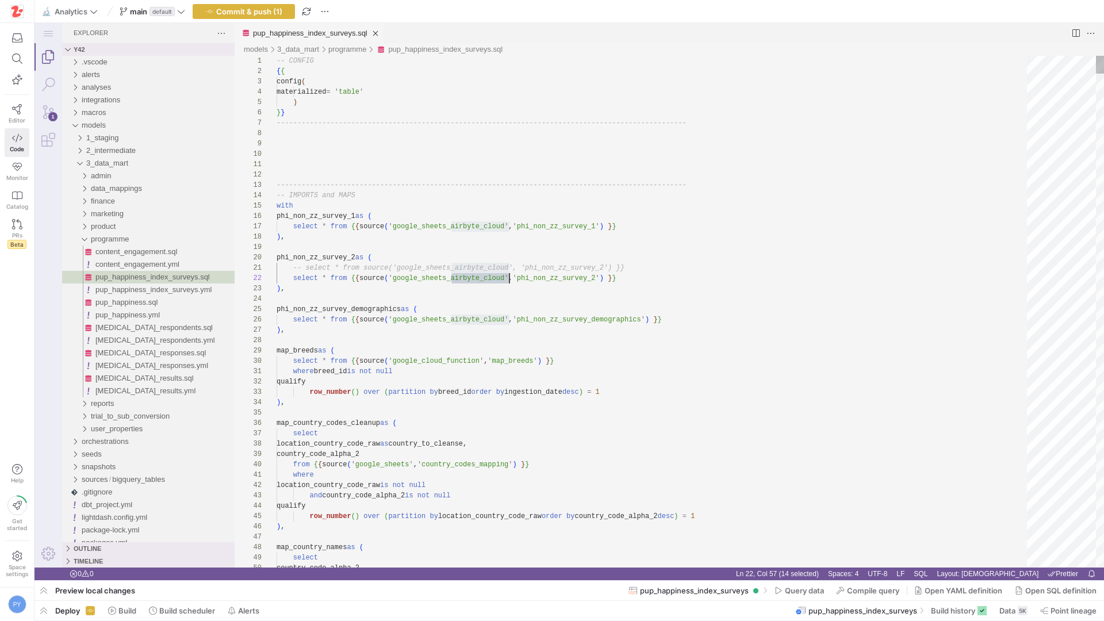
type textarea "-- select * from source('google_sheets_airbyte_cloud', 'phi_non_zz_survey_2') }…"
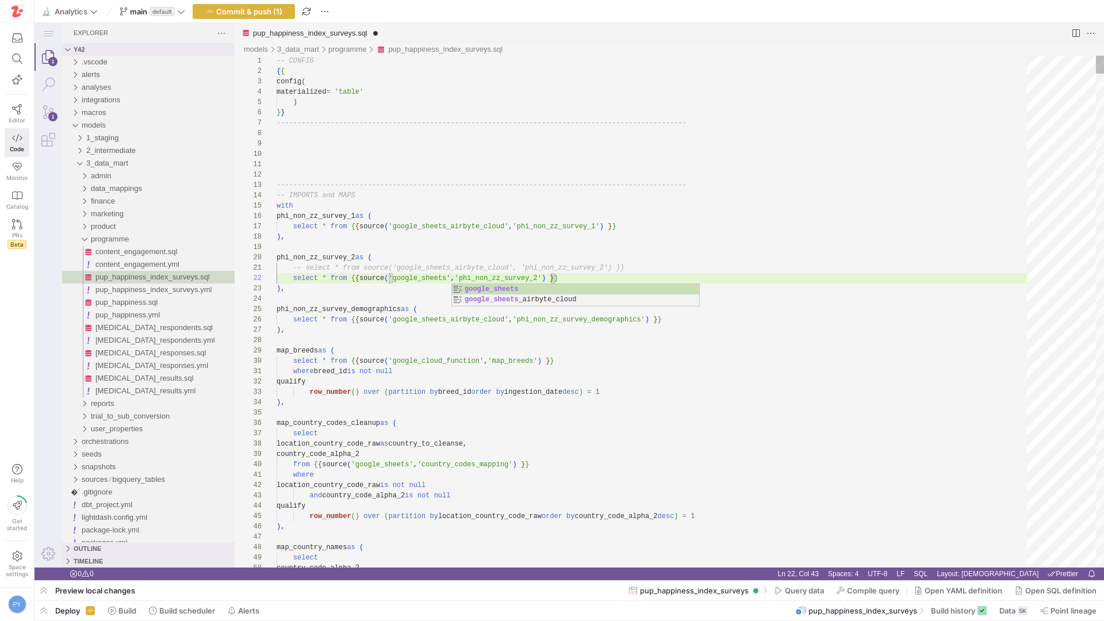
click at [857, 589] on span "Compile query" at bounding box center [873, 590] width 52 height 9
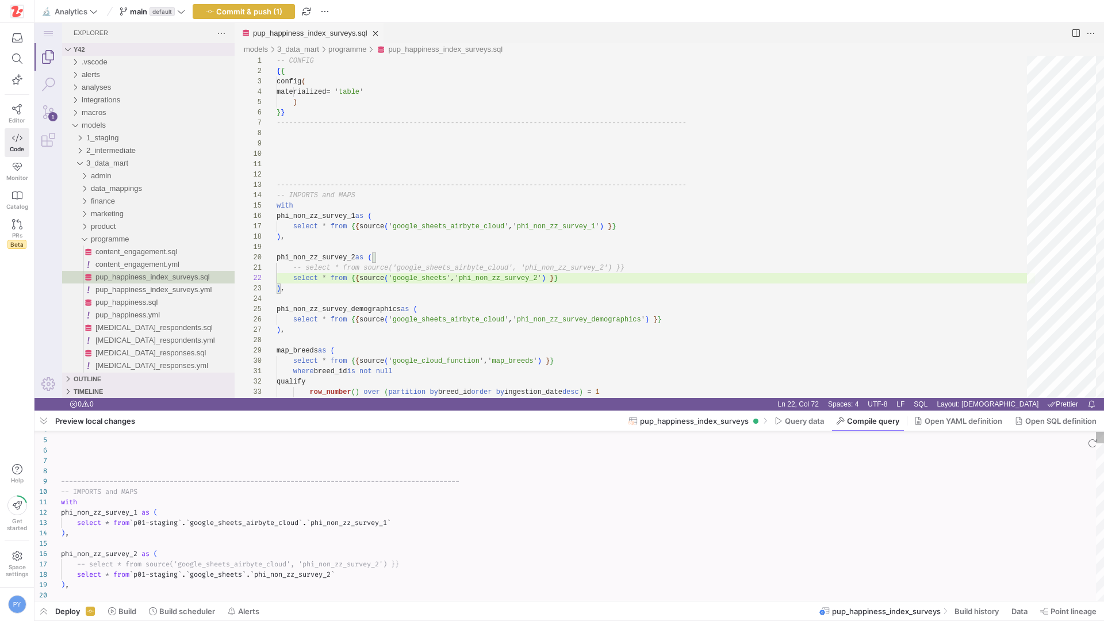
scroll to position [10, 99]
type textarea "-- CONFIG ---------------------------------------------------------------------…"
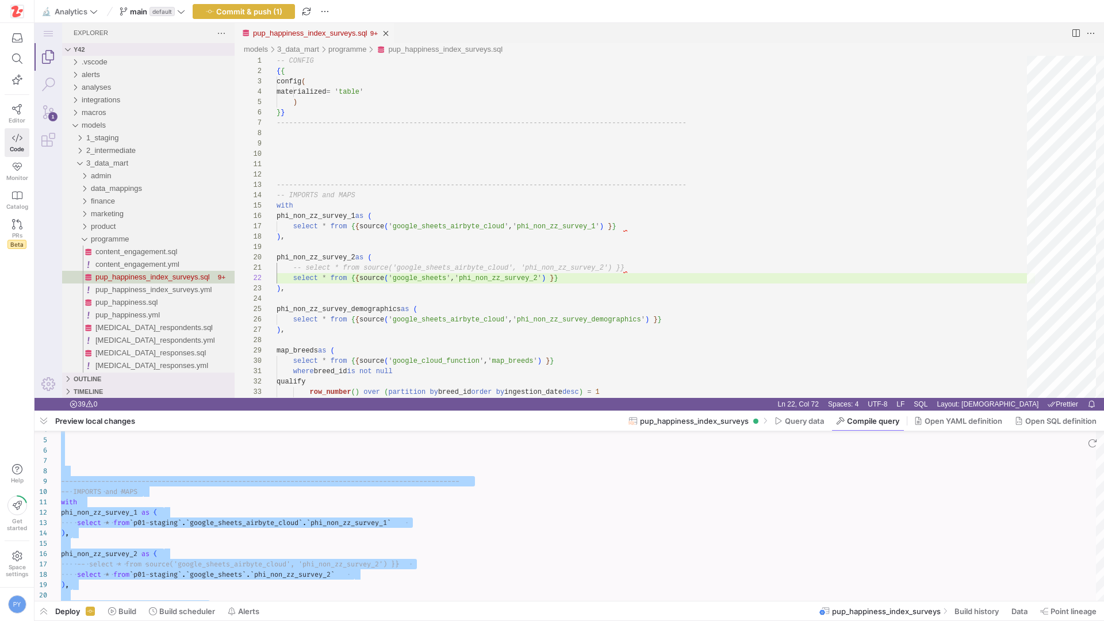
drag, startPoint x: 275, startPoint y: 12, endPoint x: 390, endPoint y: 577, distance: 576.2
click at [275, 12] on span "Commit & push (1)" at bounding box center [249, 11] width 66 height 9
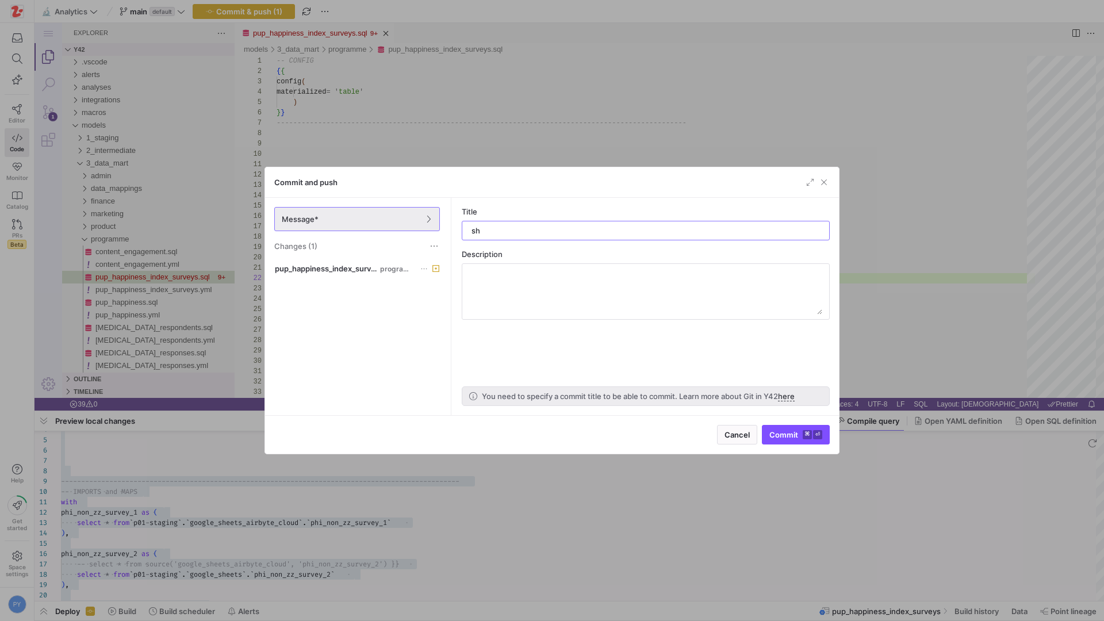
type input "s"
type input "changed source"
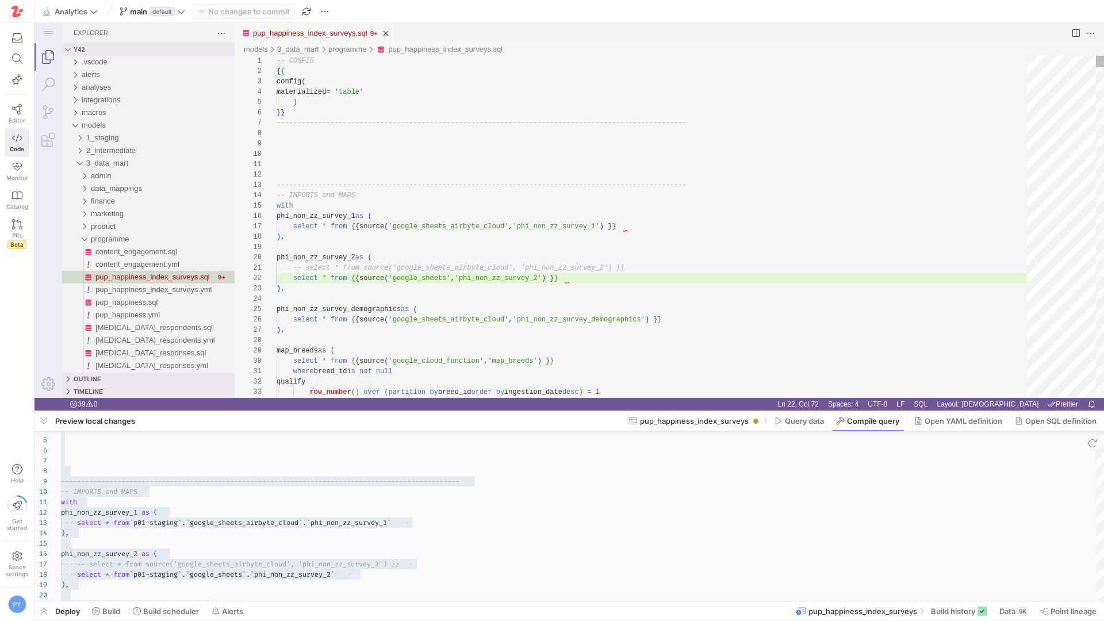
type textarea "-------------------------------------------------------------------------------…"
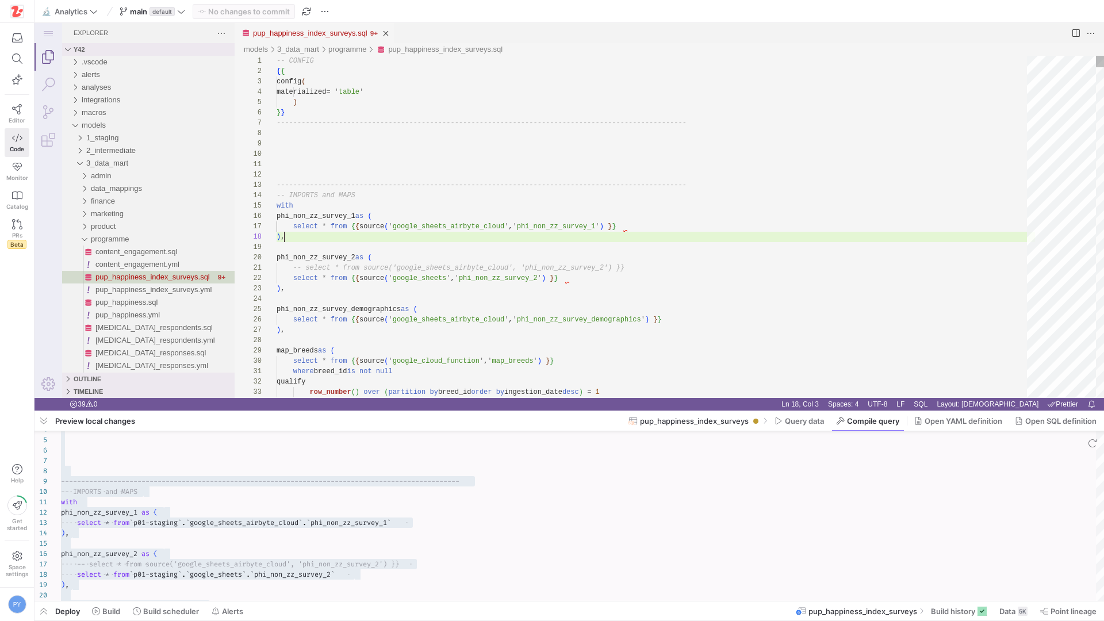
click at [52, 609] on div at bounding box center [552, 310] width 1104 height 621
click at [52, 609] on span "button" at bounding box center [43, 610] width 18 height 19
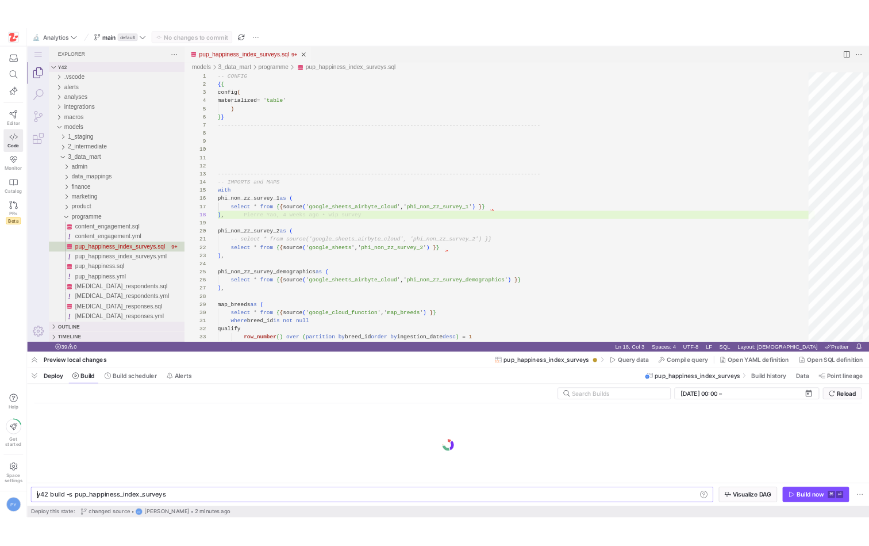
scroll to position [72, 7]
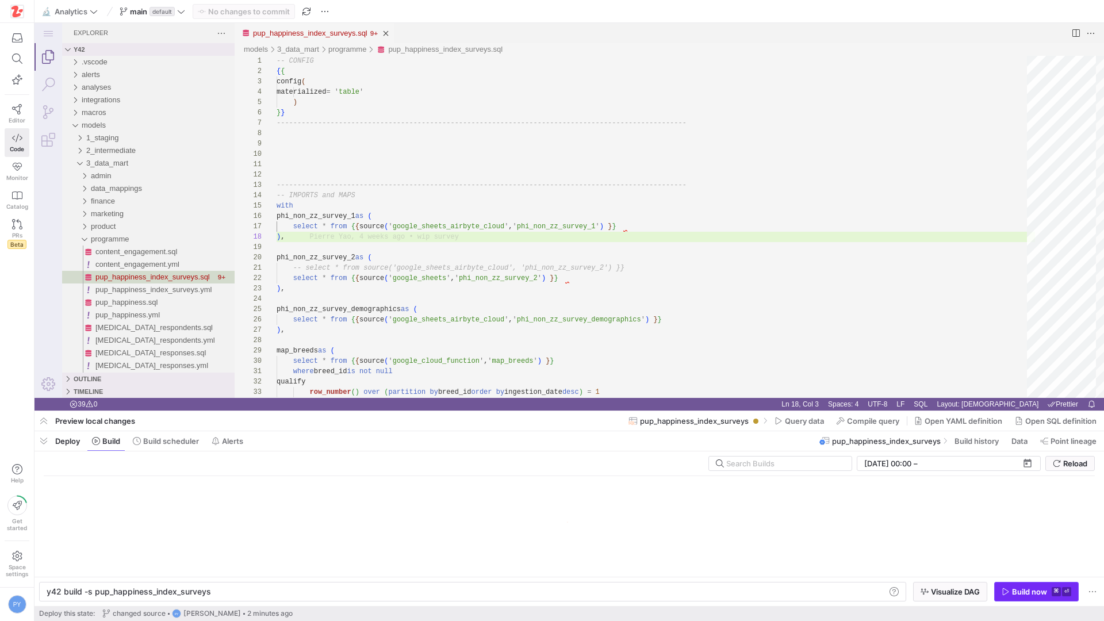
click at [1014, 596] on div "Build now" at bounding box center [1029, 591] width 35 height 9
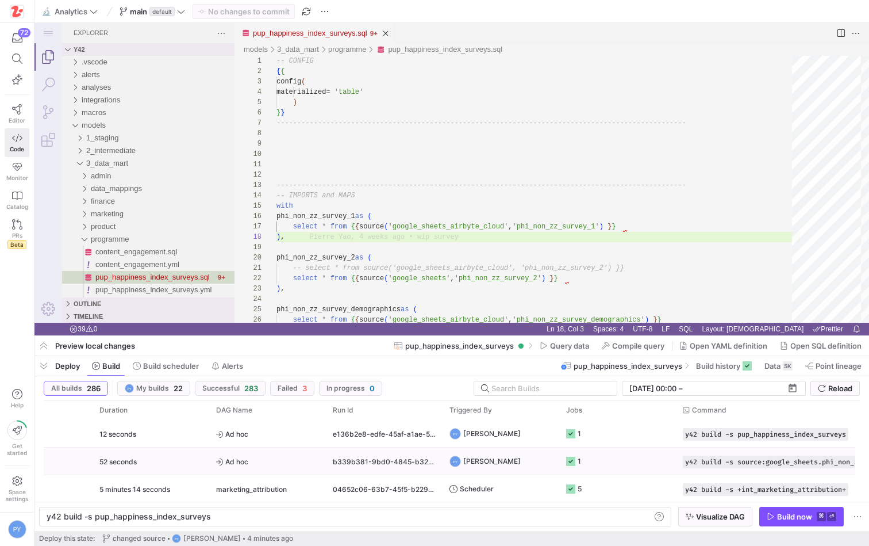
scroll to position [0, 0]
